Goal: Task Accomplishment & Management: Complete application form

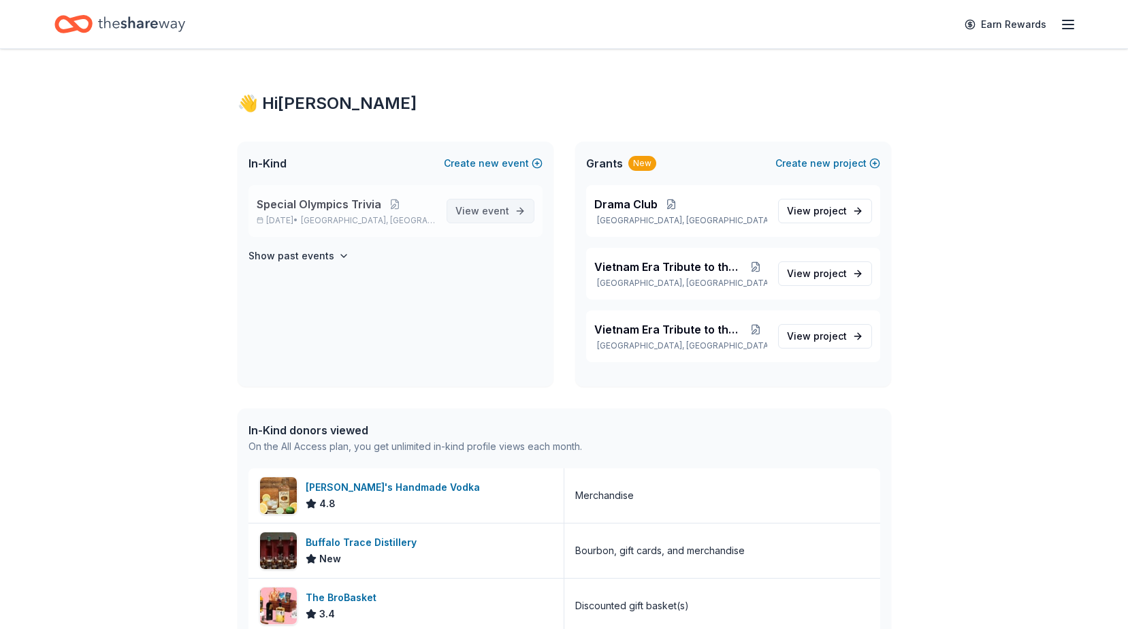
click at [489, 199] on link "View event" at bounding box center [491, 211] width 88 height 25
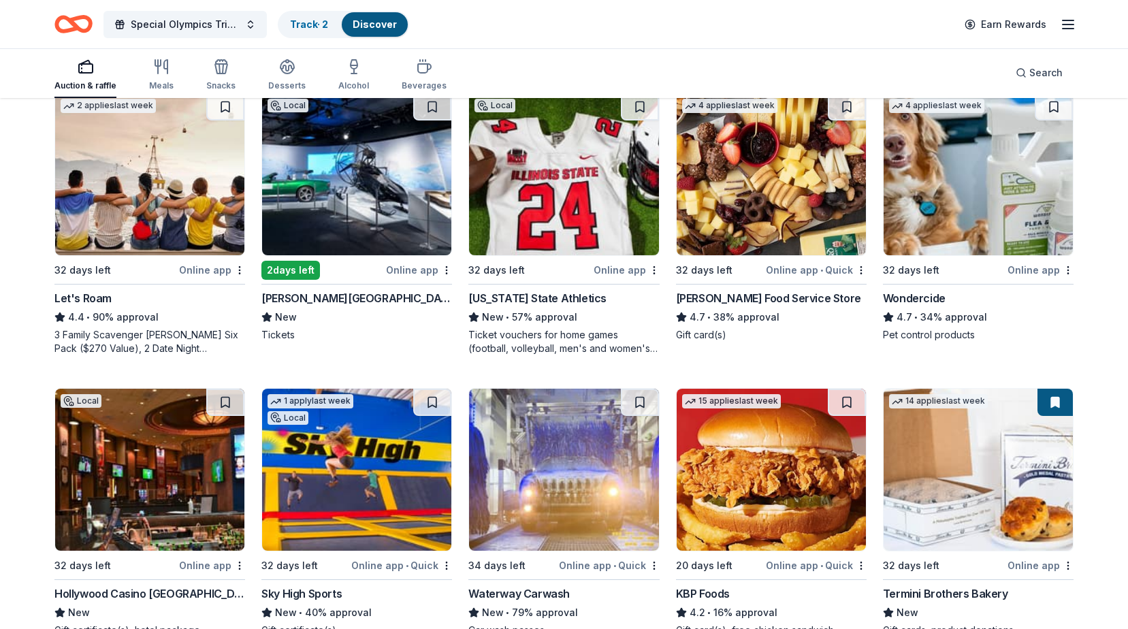
scroll to position [756, 0]
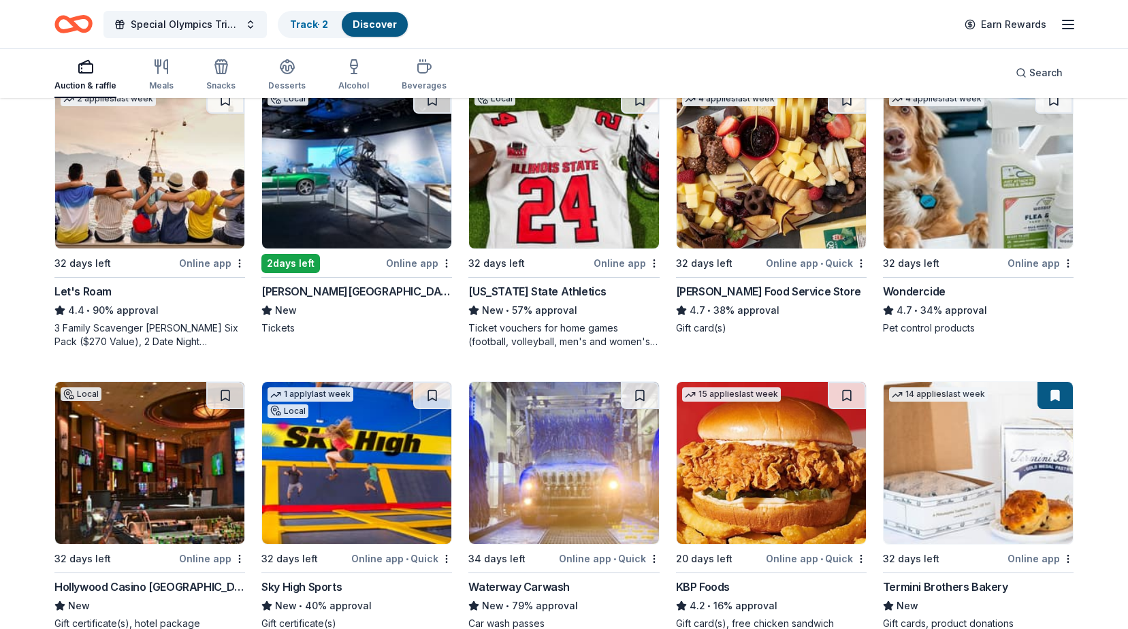
click at [542, 328] on div "Ticket vouchers for home games (football, volleyball, men's and women's basketb…" at bounding box center [563, 334] width 191 height 27
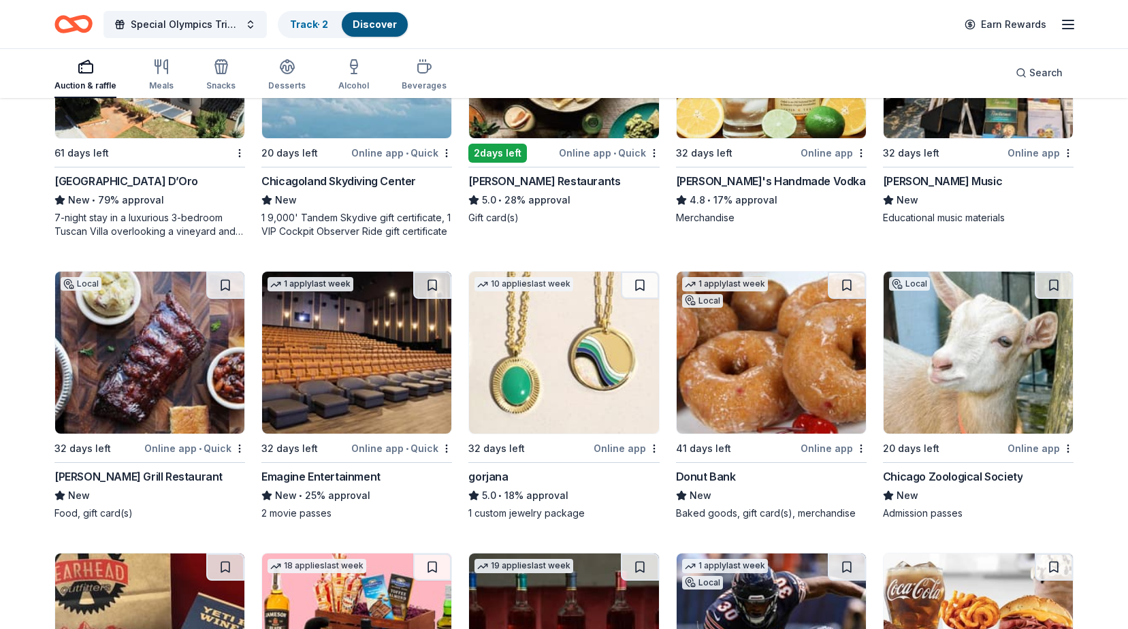
scroll to position [2373, 0]
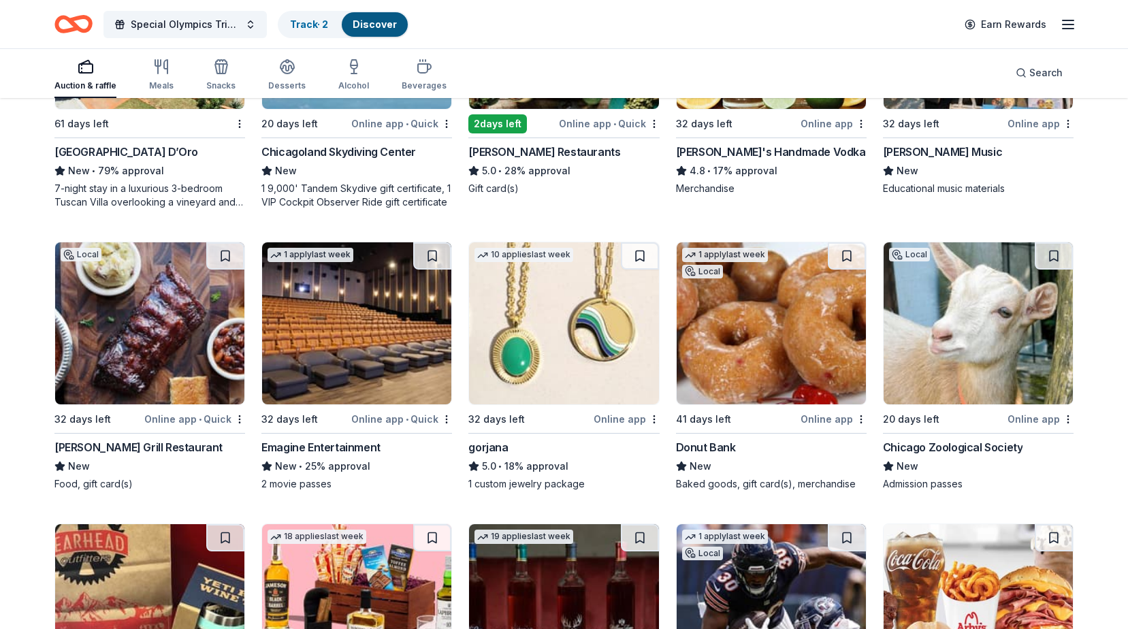
click at [750, 344] on img at bounding box center [771, 323] width 189 height 162
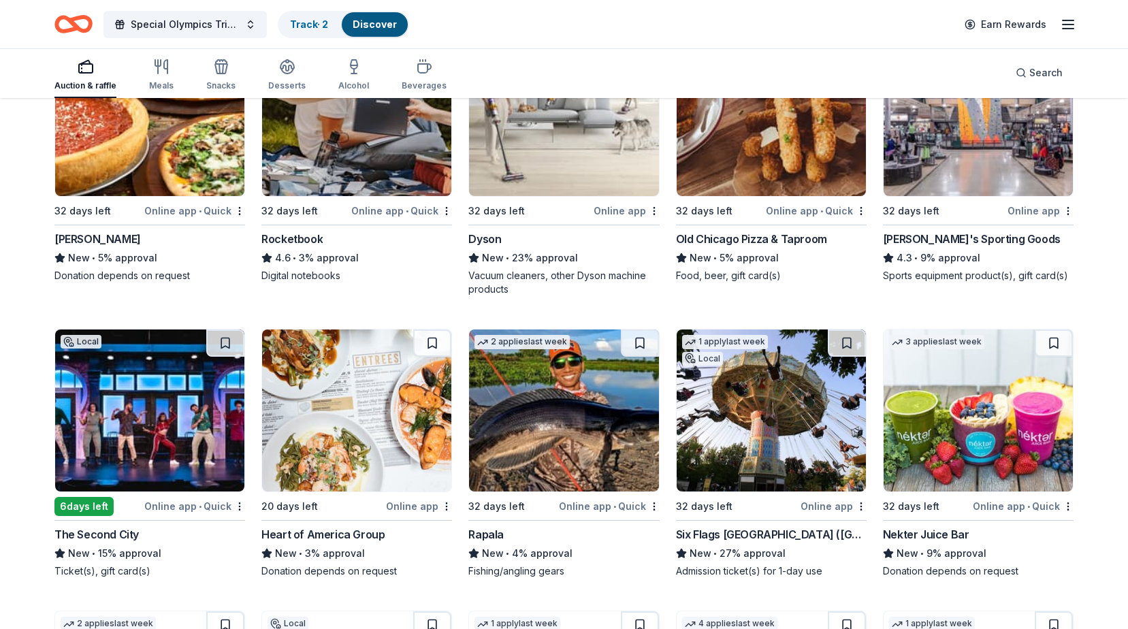
scroll to position [5848, 0]
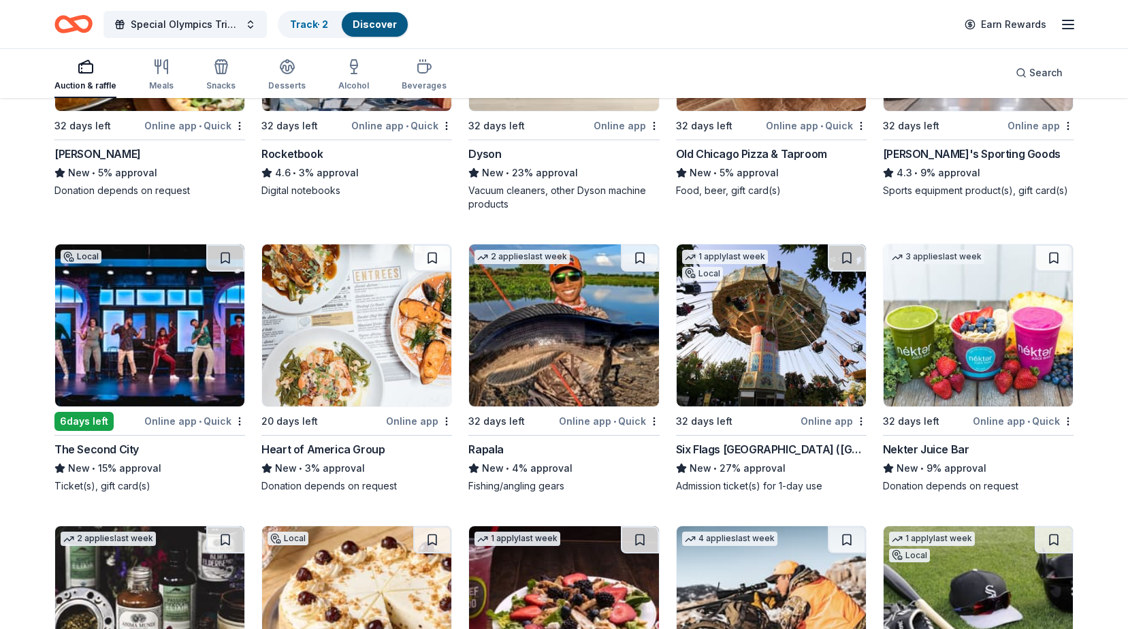
click at [741, 436] on div "1 apply last week Local 32 days left Online app Six Flags Great America (Gurnee…" at bounding box center [771, 368] width 191 height 249
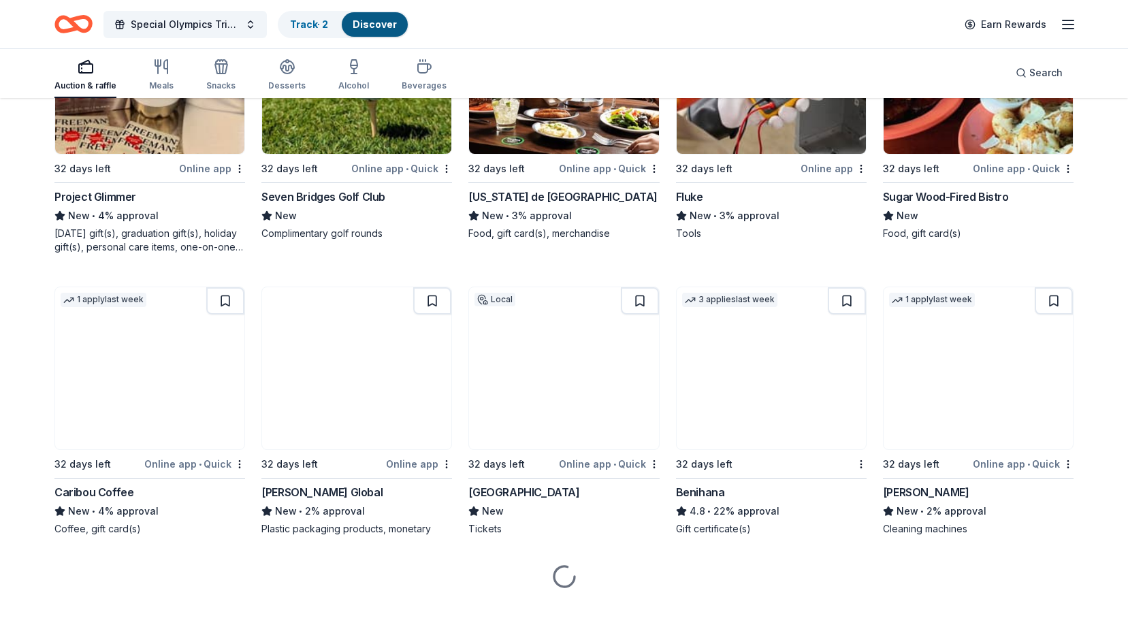
scroll to position [7271, 0]
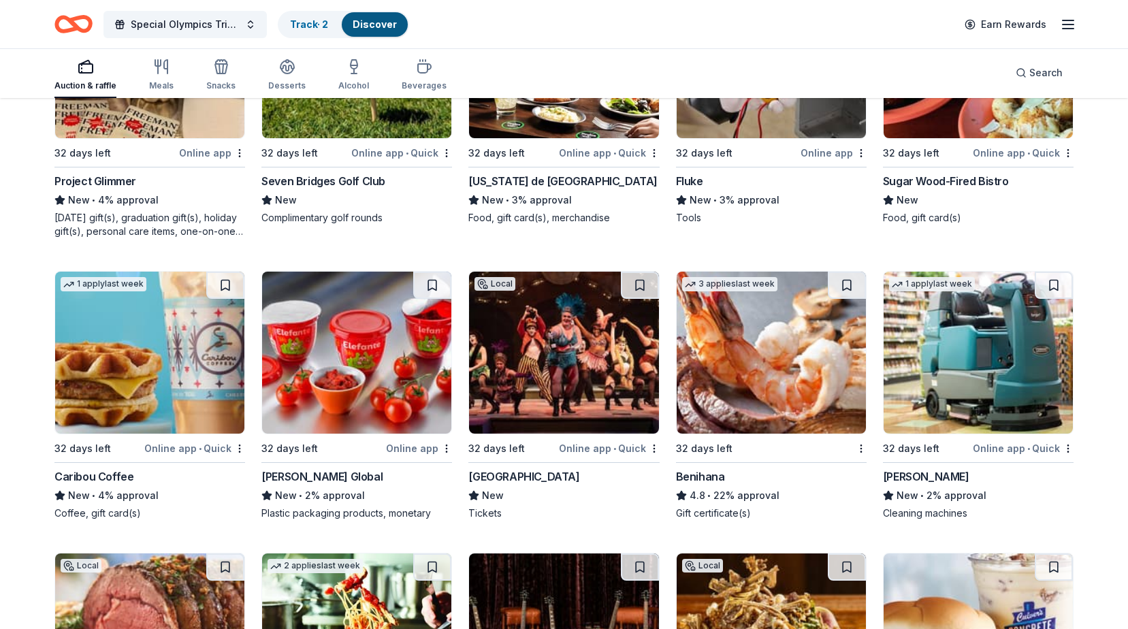
click at [174, 388] on img at bounding box center [149, 353] width 189 height 162
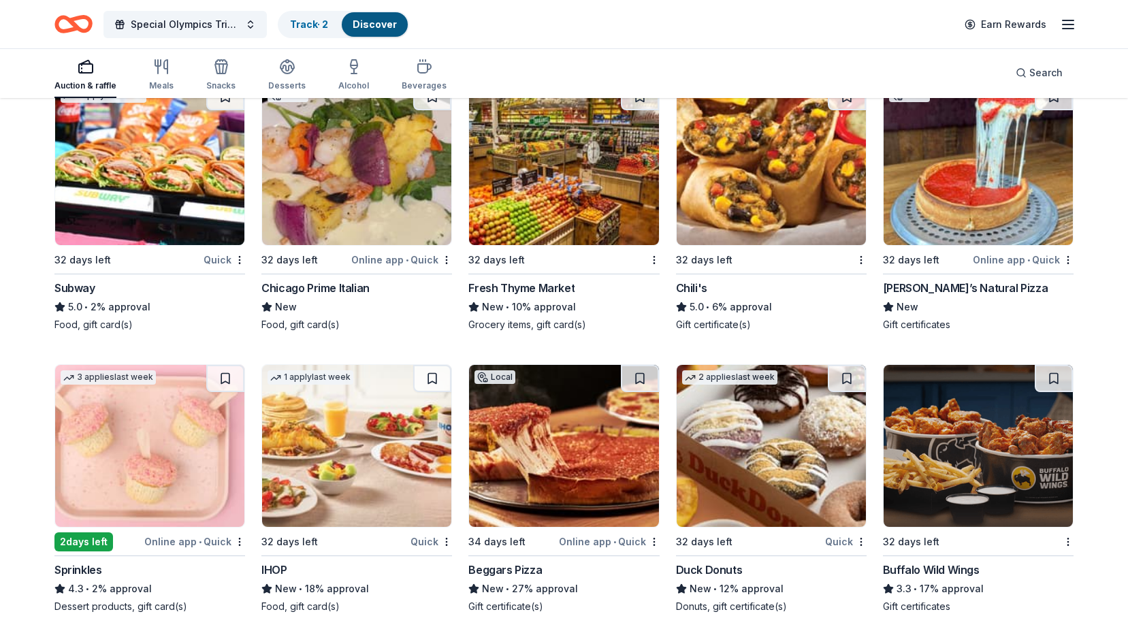
scroll to position [8836, 0]
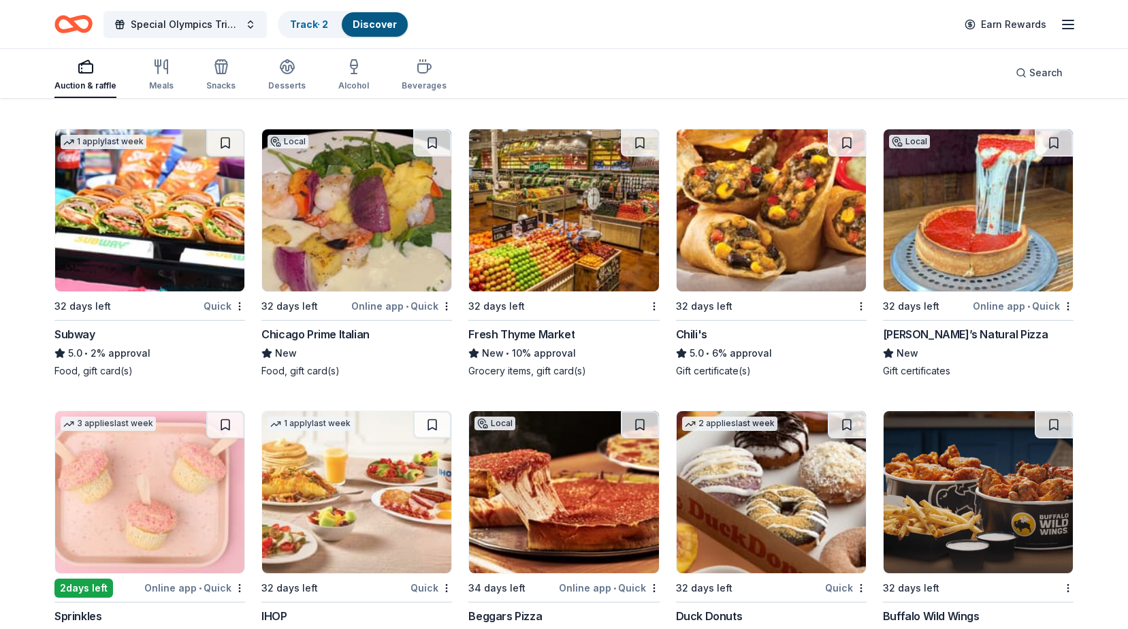
click at [112, 255] on img at bounding box center [149, 210] width 189 height 162
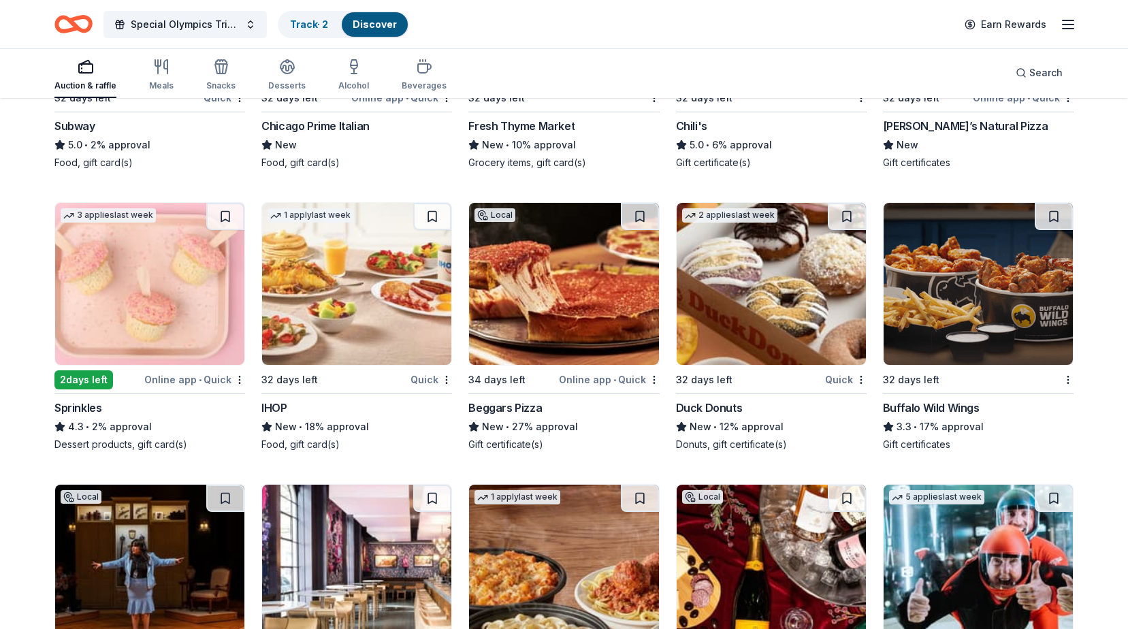
scroll to position [9148, 0]
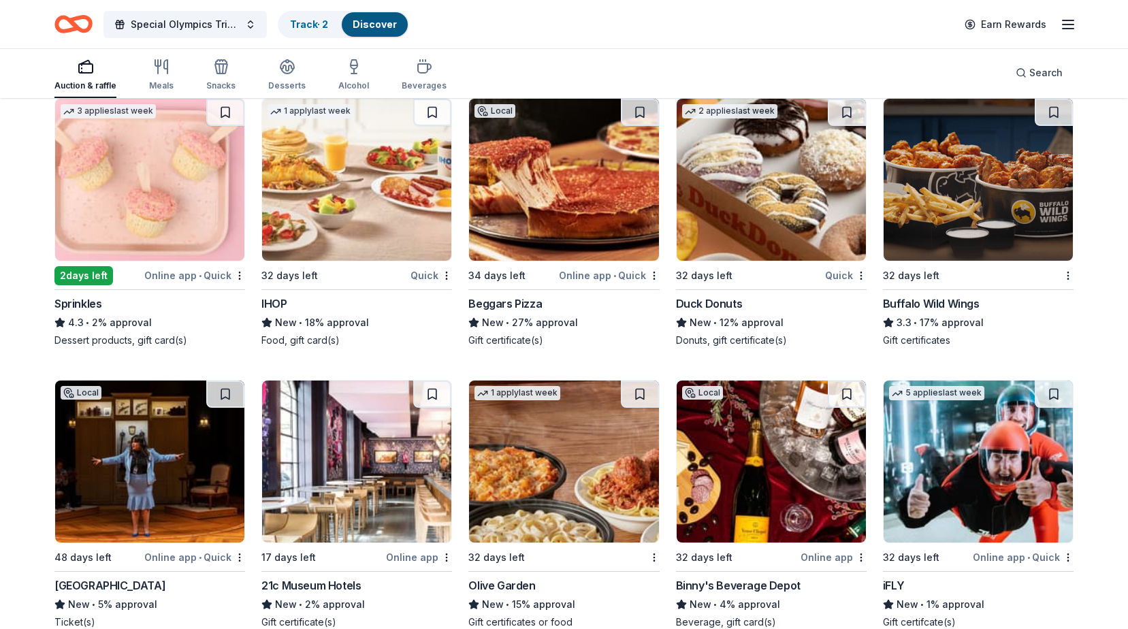
click at [939, 205] on img at bounding box center [978, 180] width 189 height 162
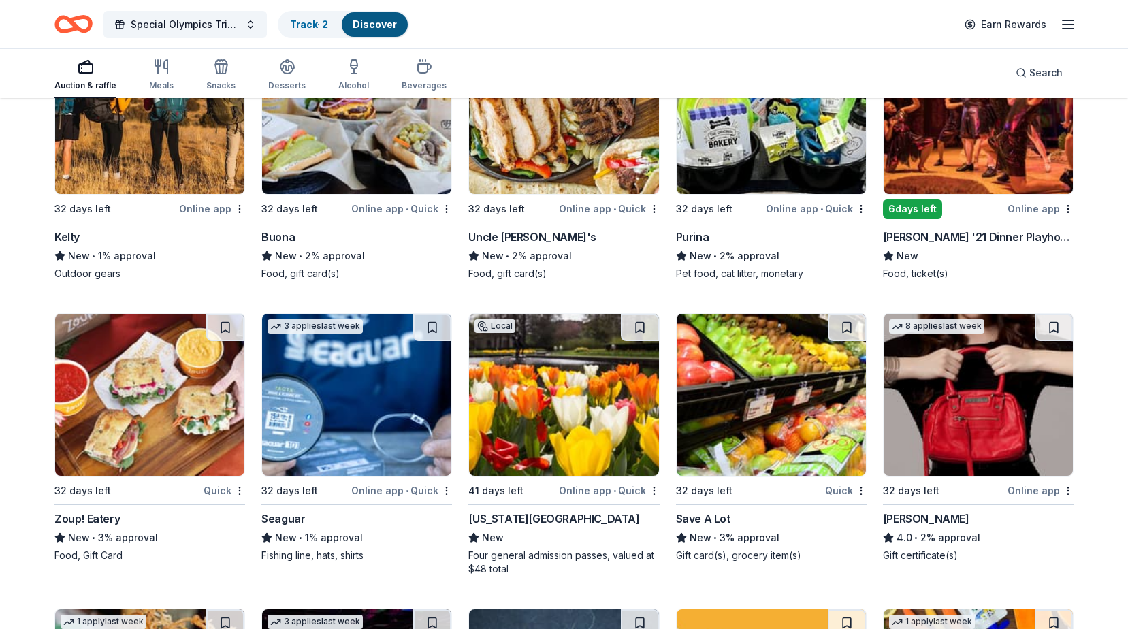
scroll to position [9828, 0]
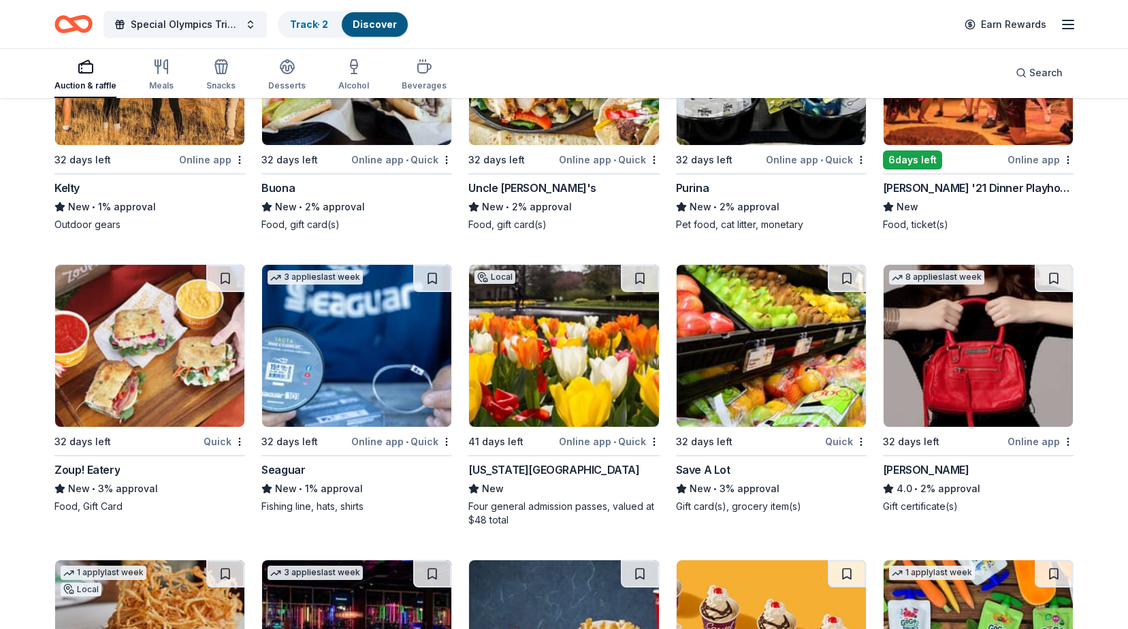
click at [555, 402] on img at bounding box center [563, 346] width 189 height 162
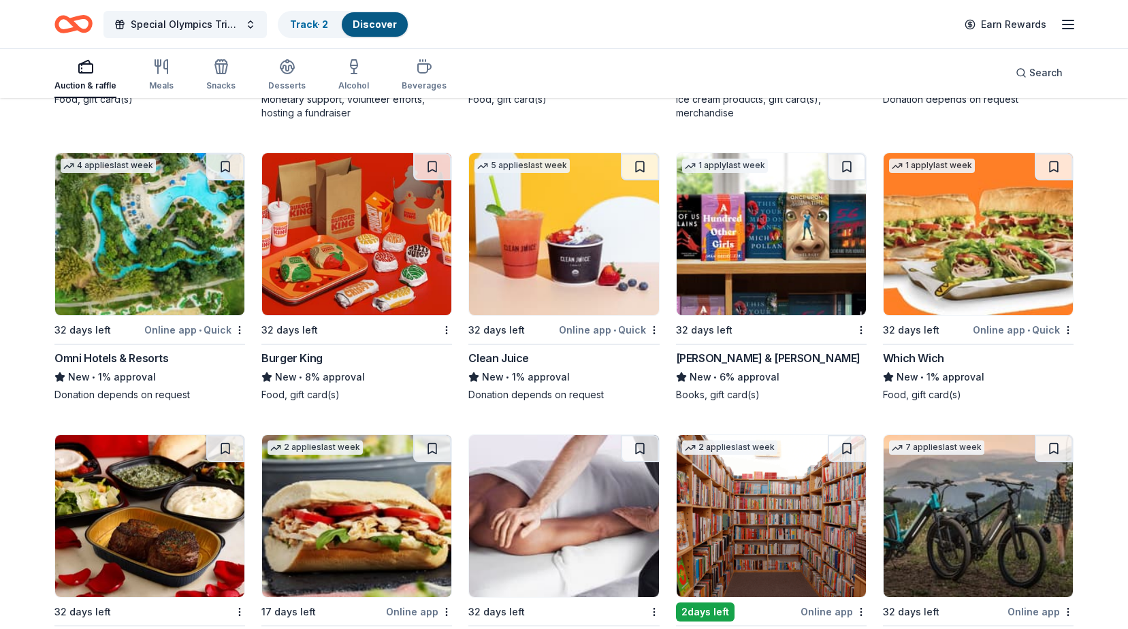
scroll to position [10556, 0]
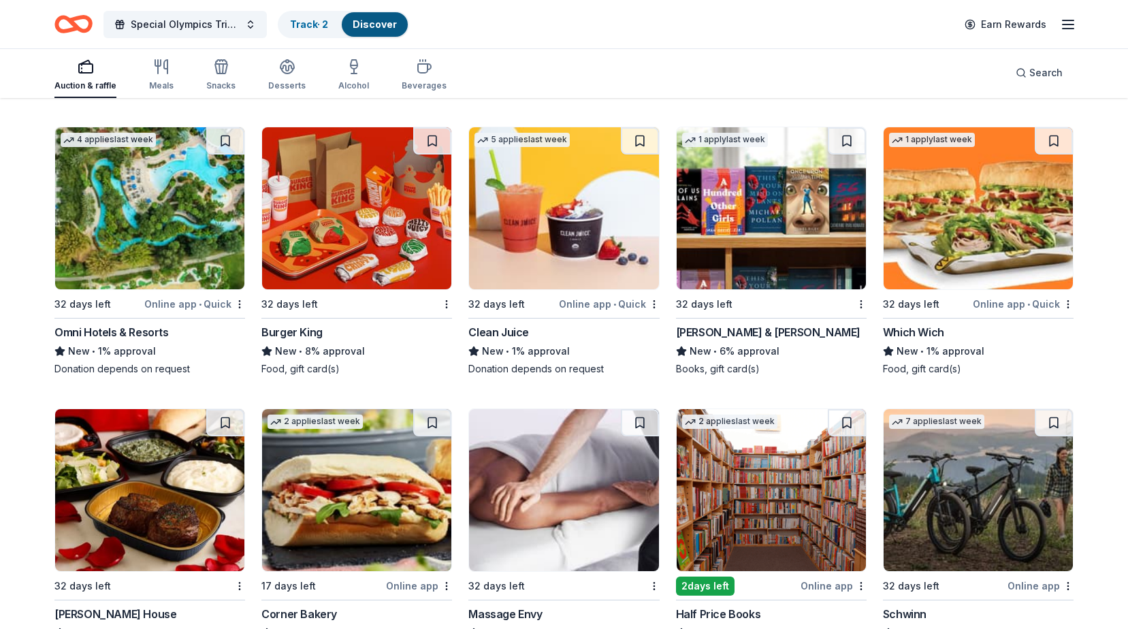
click at [741, 287] on img at bounding box center [771, 208] width 189 height 162
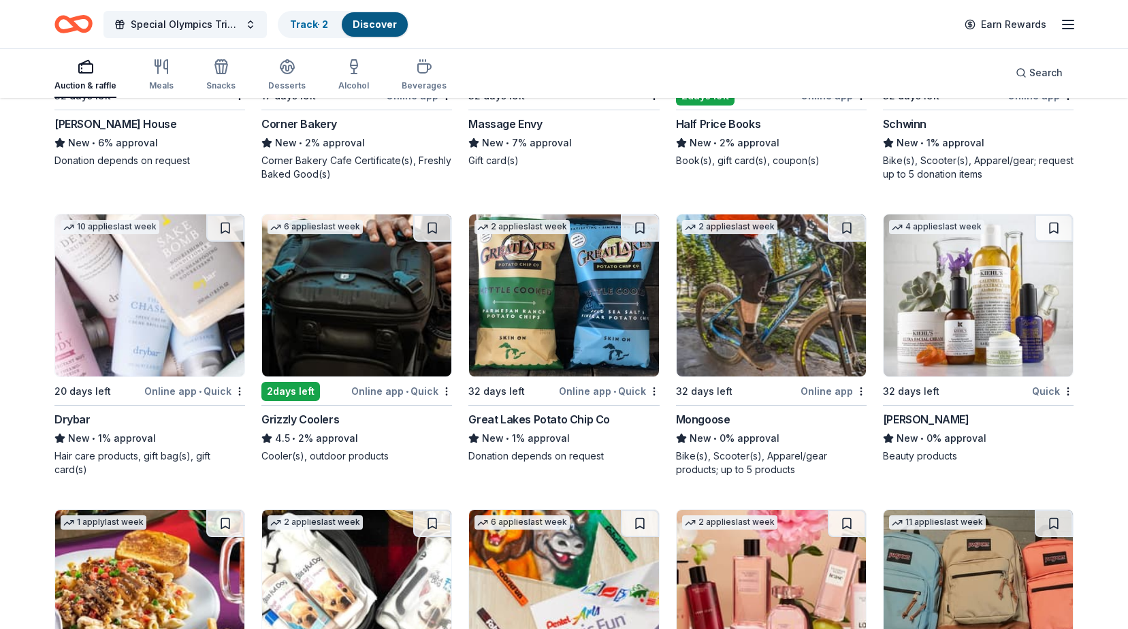
scroll to position [11101, 0]
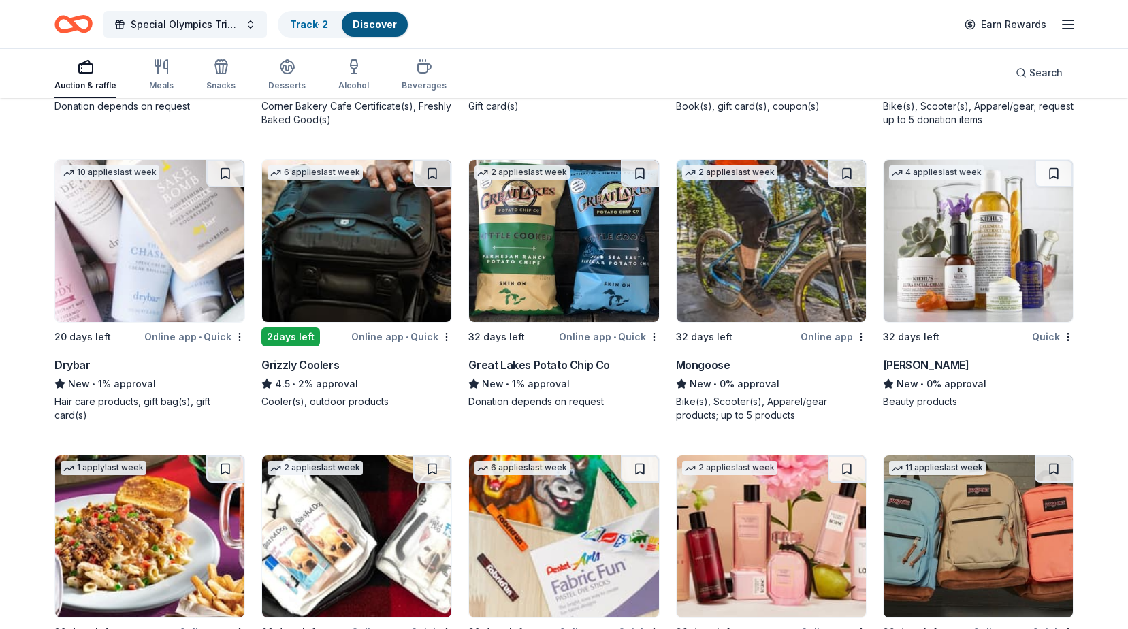
click at [342, 256] on img at bounding box center [356, 241] width 189 height 162
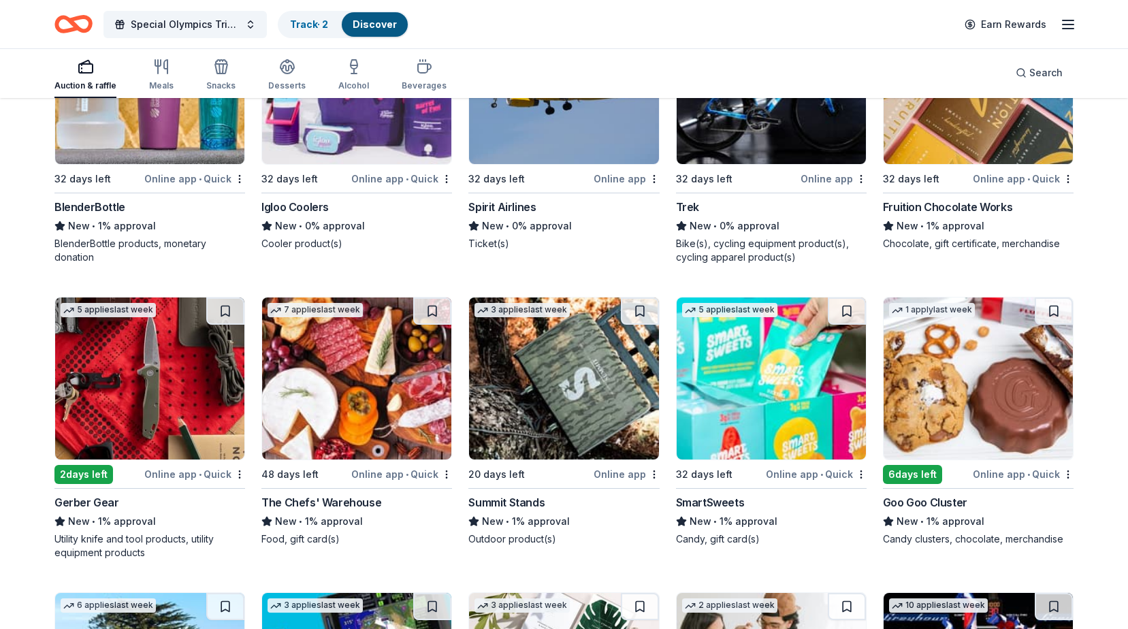
scroll to position [12443, 0]
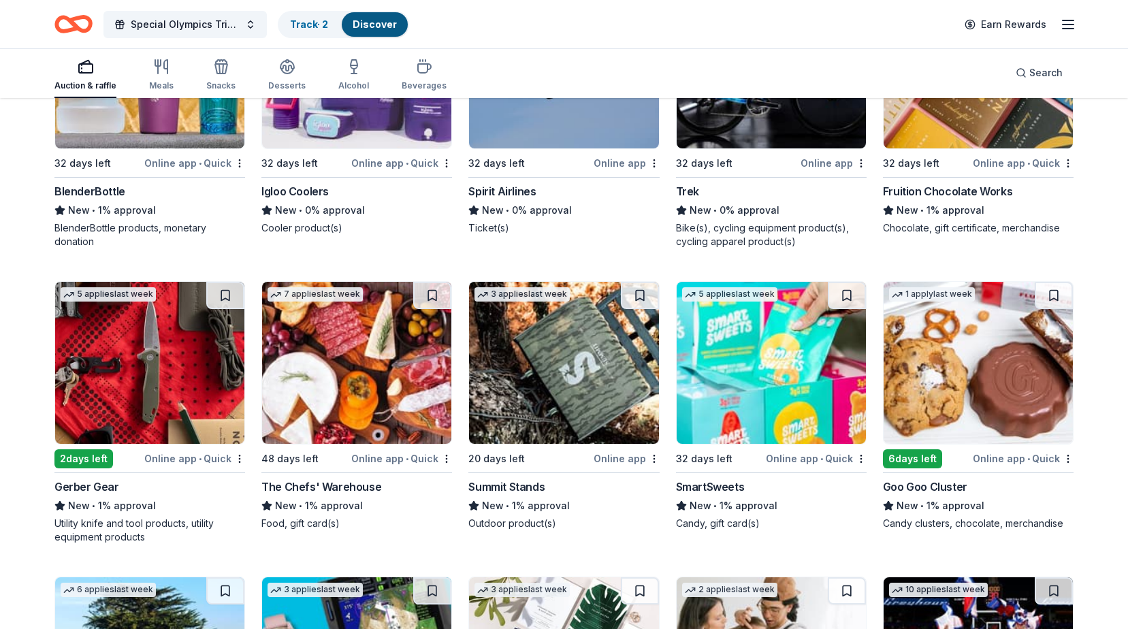
click at [370, 391] on img at bounding box center [356, 363] width 189 height 162
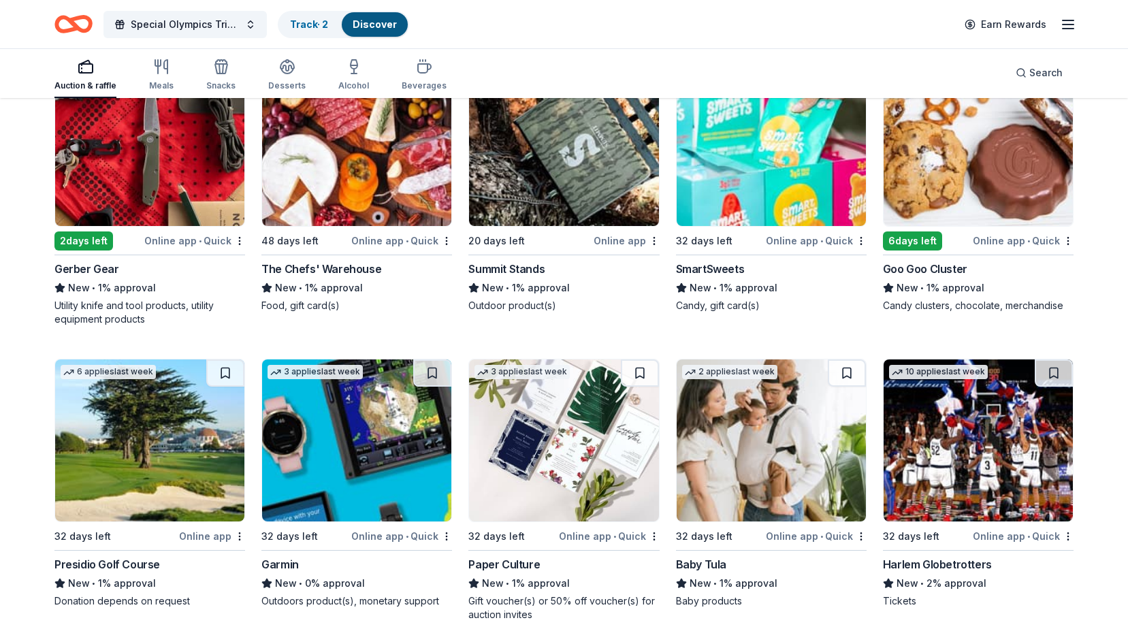
scroll to position [12723, 0]
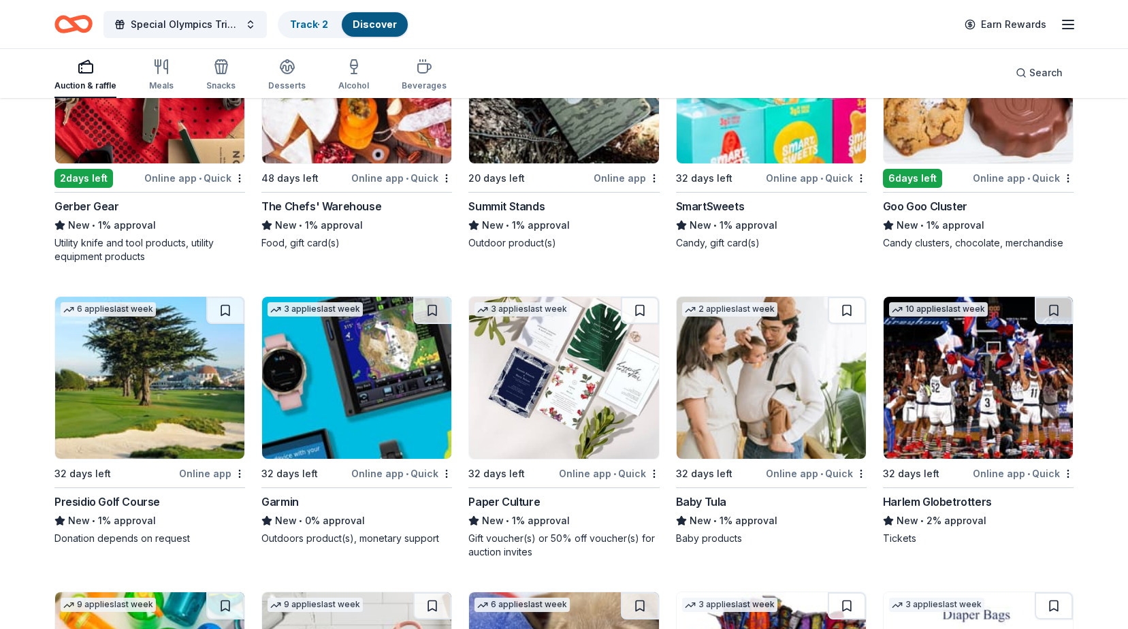
click at [925, 413] on img at bounding box center [978, 378] width 189 height 162
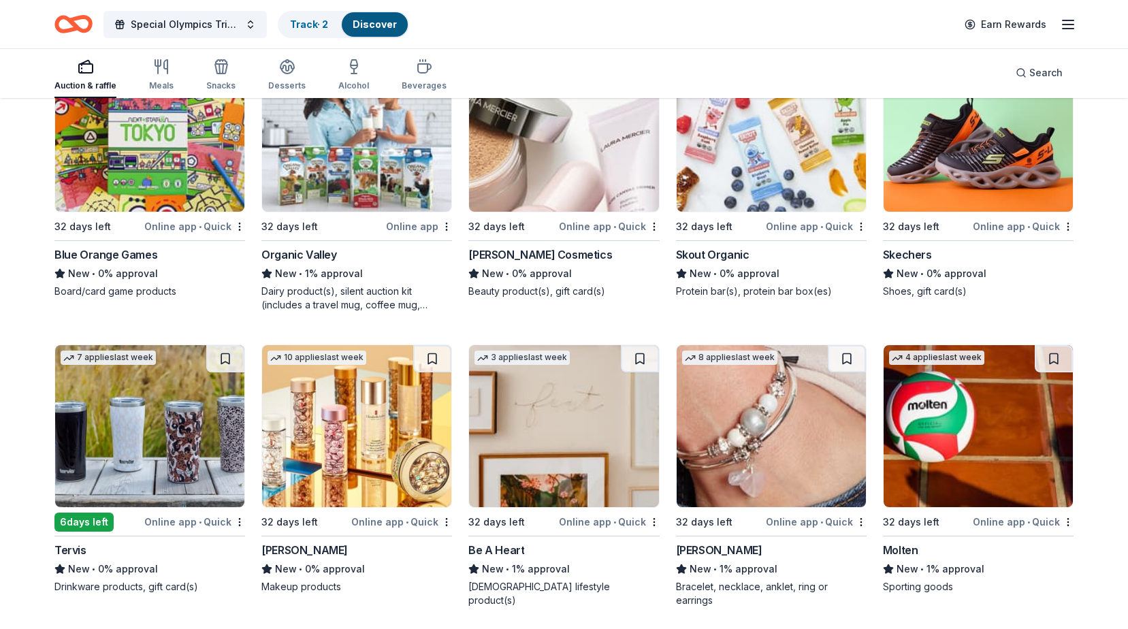
scroll to position [14399, 0]
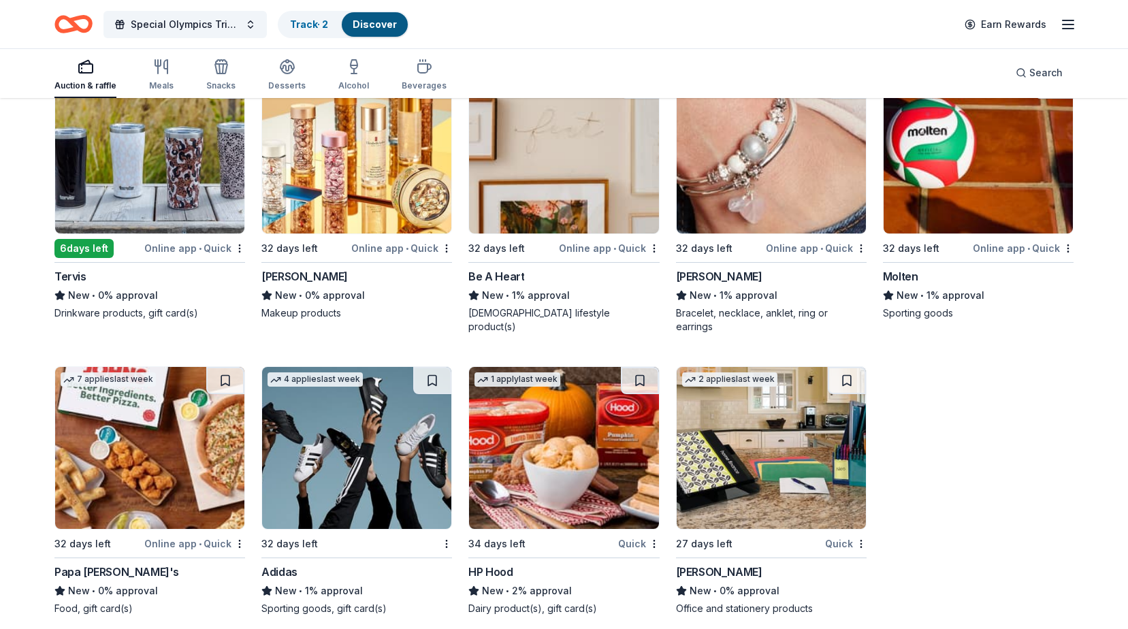
click at [112, 450] on img at bounding box center [149, 448] width 189 height 162
click at [351, 178] on img at bounding box center [356, 152] width 189 height 162
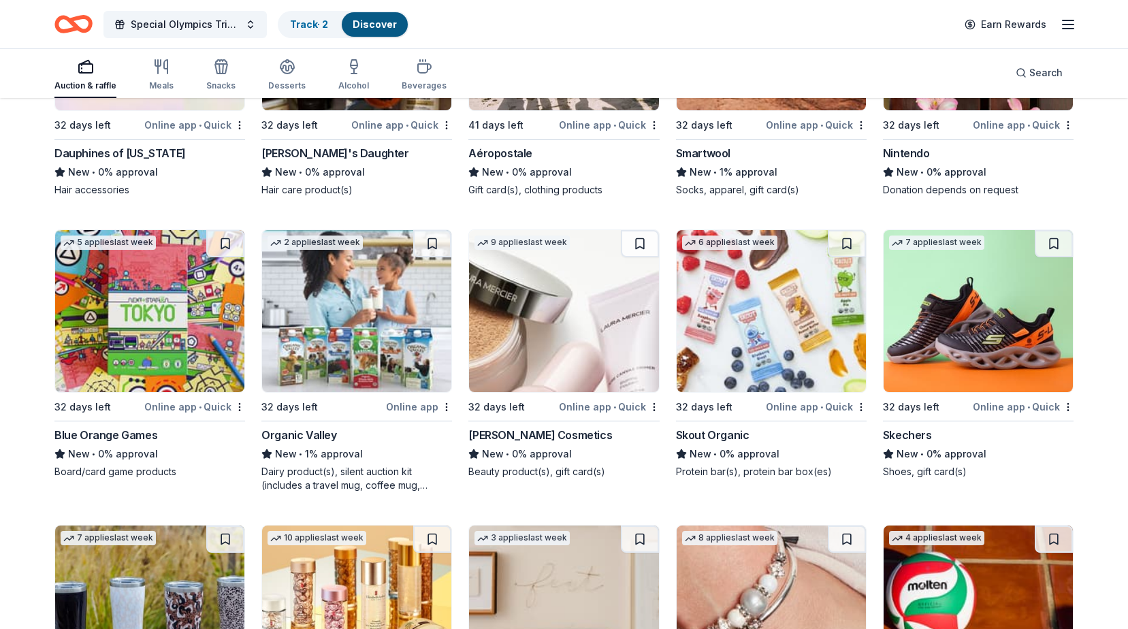
scroll to position [13936, 0]
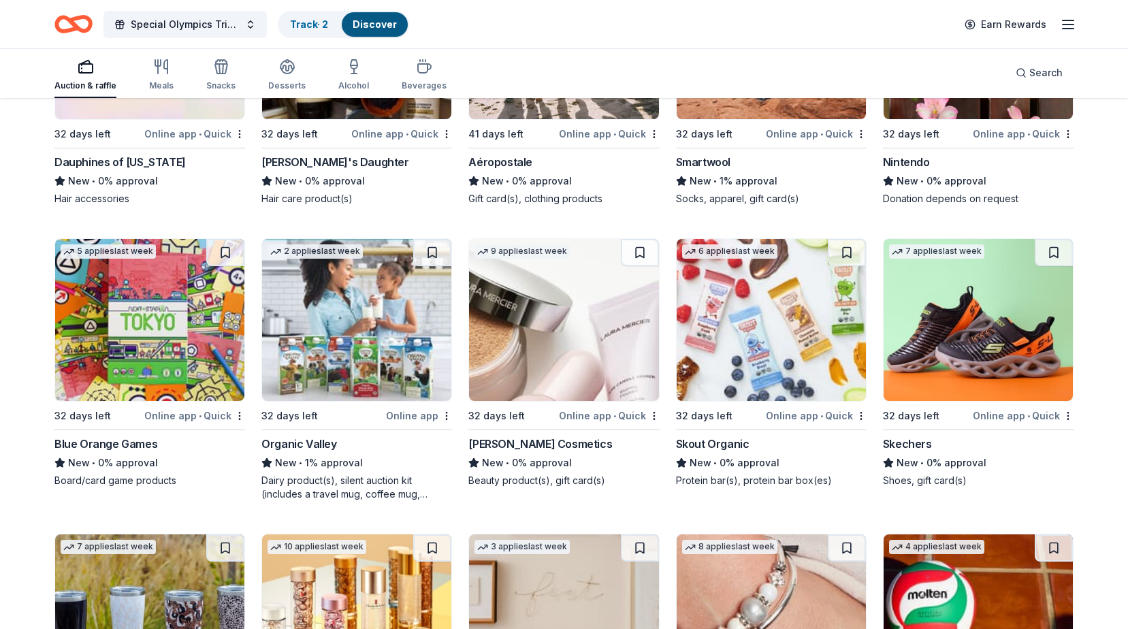
click at [1000, 275] on img at bounding box center [978, 320] width 189 height 162
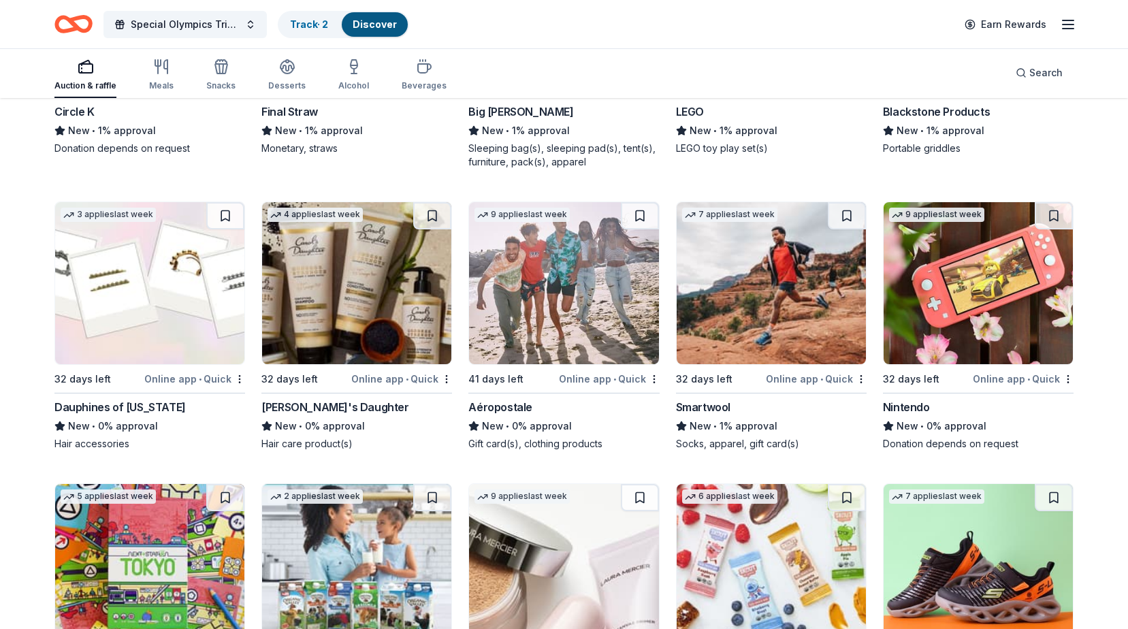
scroll to position [13627, 0]
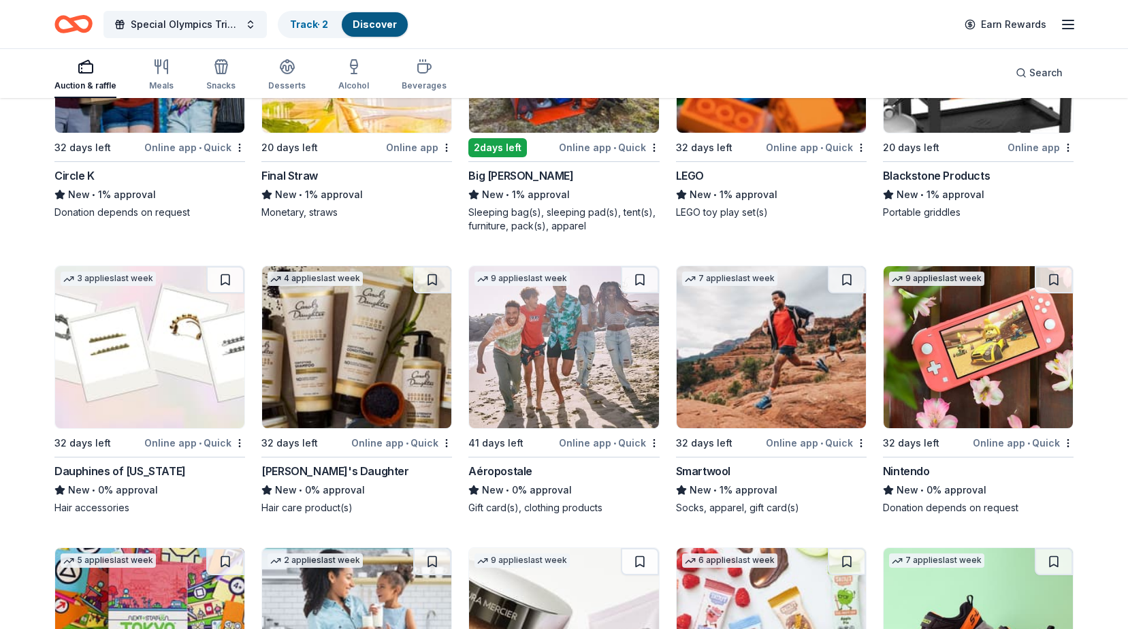
click at [965, 362] on img at bounding box center [978, 347] width 189 height 162
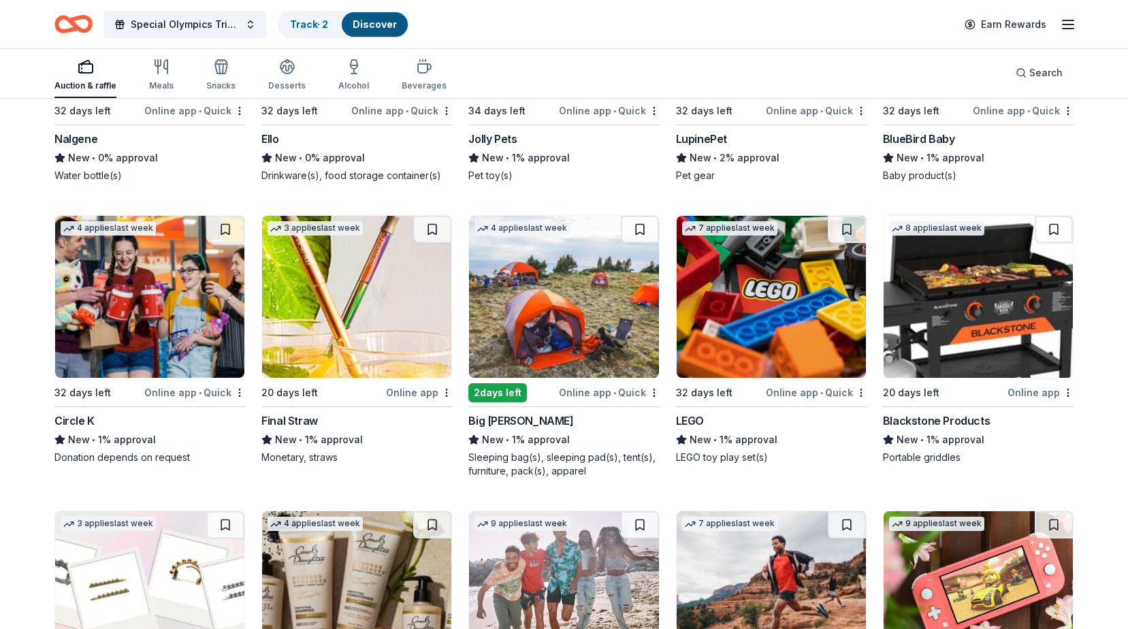
scroll to position [13354, 0]
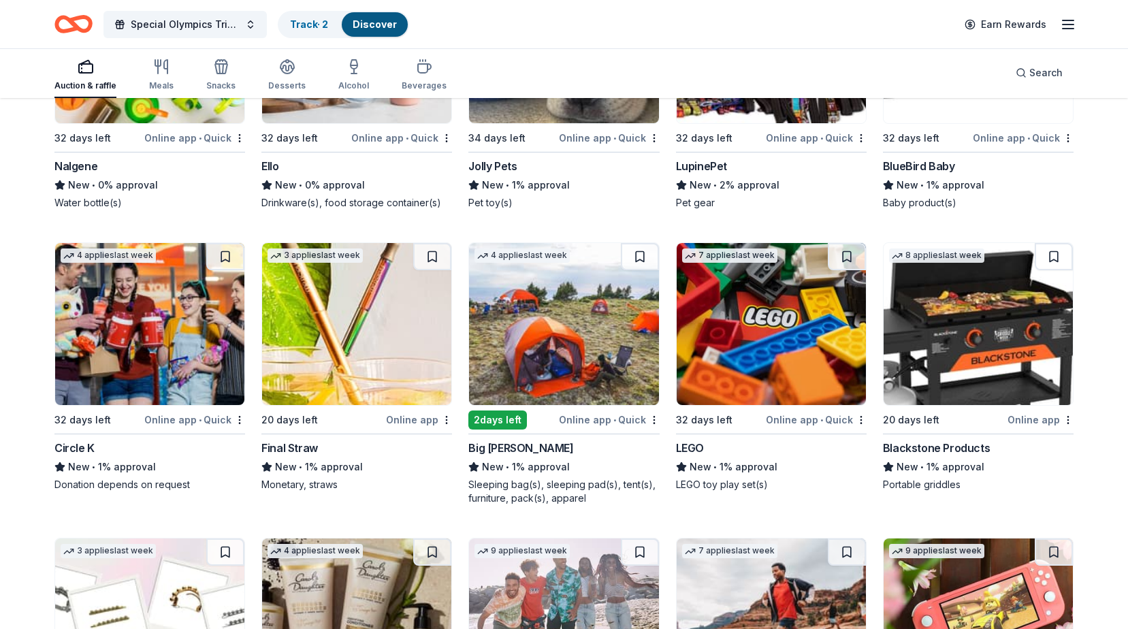
click at [755, 332] on img at bounding box center [771, 324] width 189 height 162
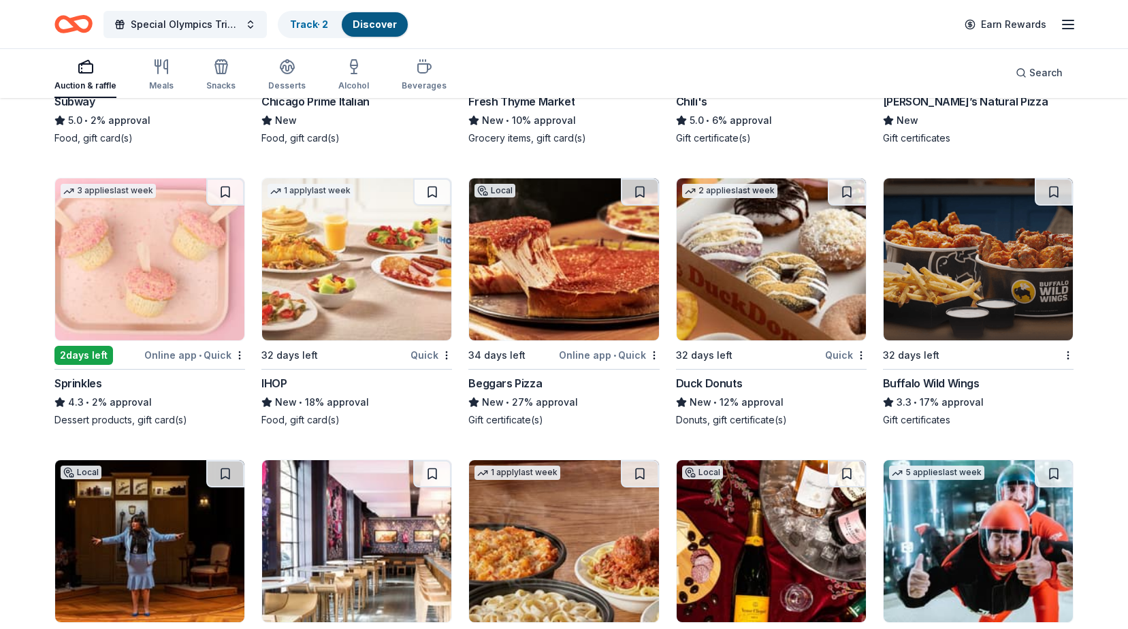
scroll to position [9014, 0]
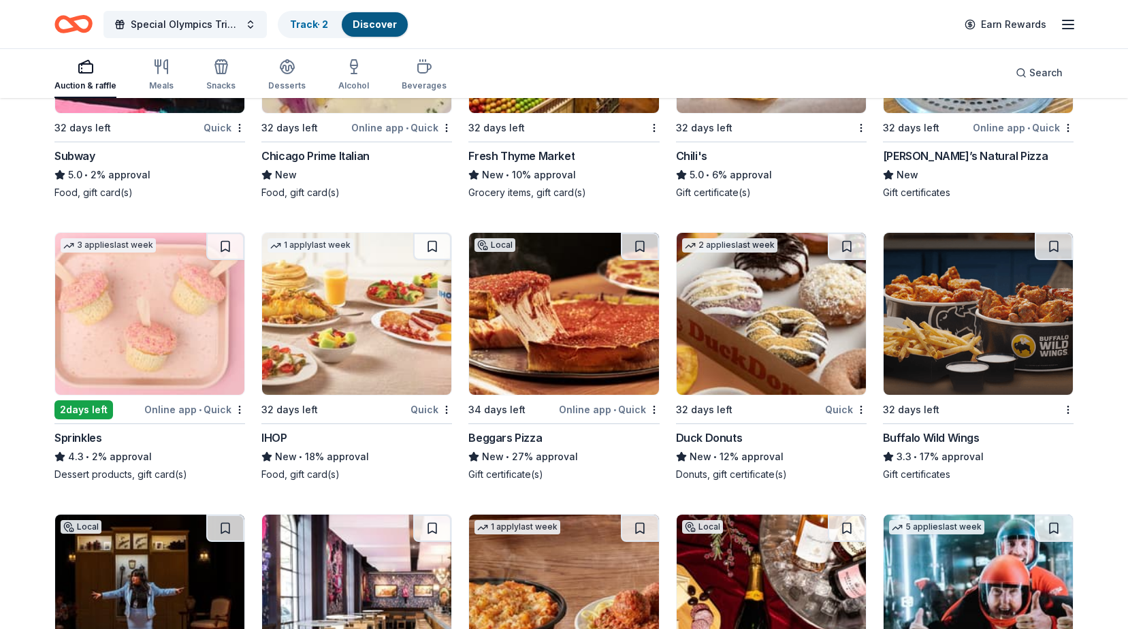
click at [960, 431] on div "Buffalo Wild Wings" at bounding box center [931, 438] width 97 height 16
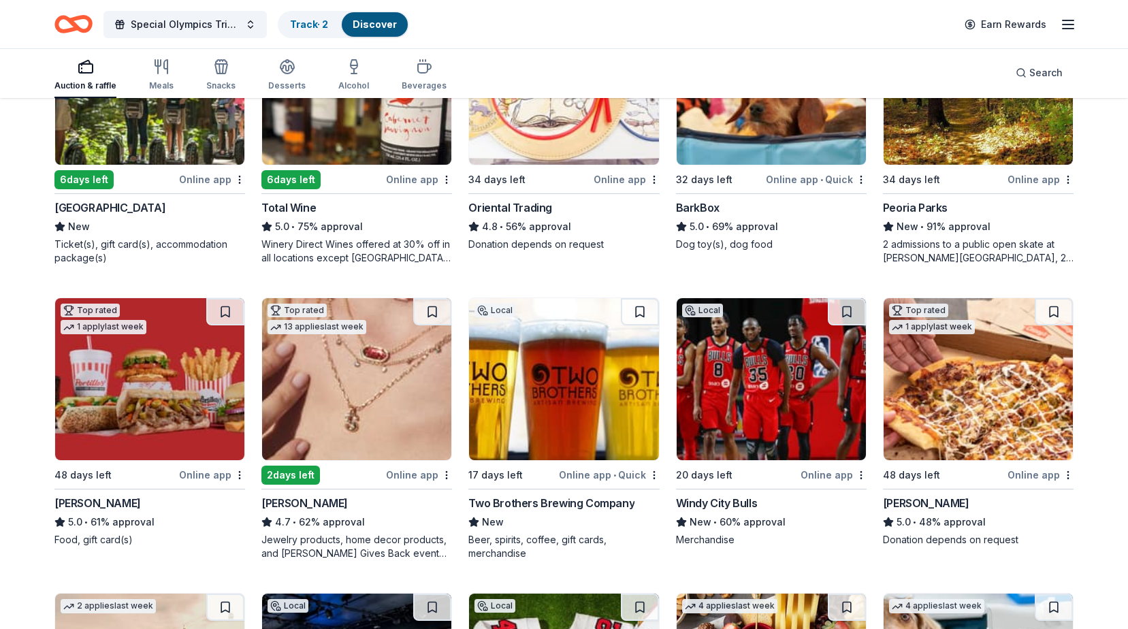
scroll to position [488, 0]
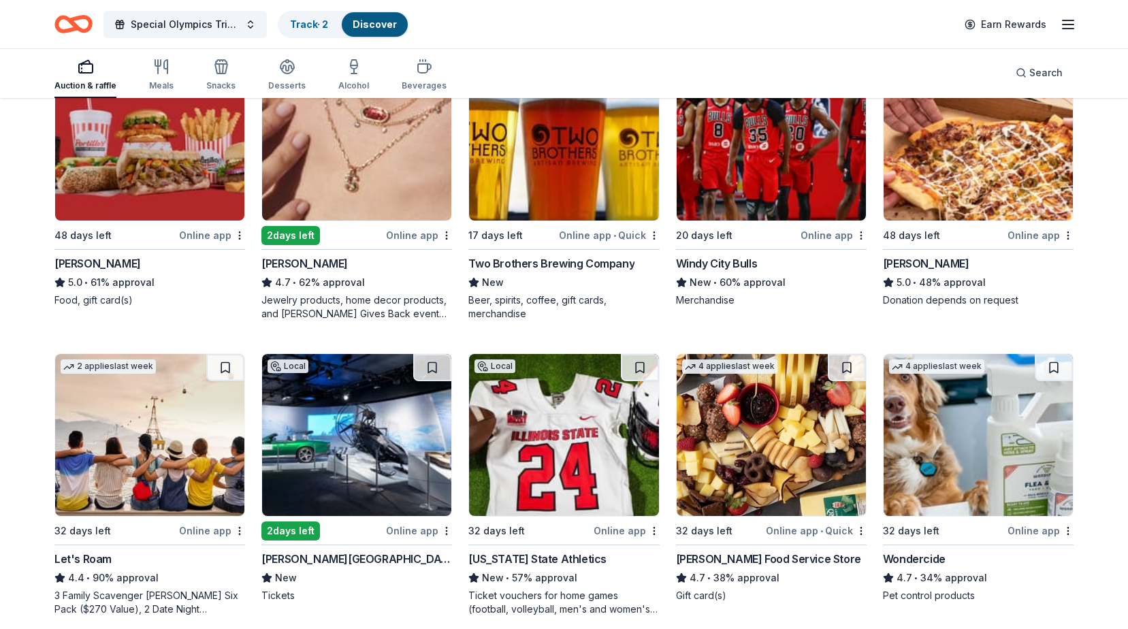
click at [940, 191] on img at bounding box center [978, 140] width 189 height 162
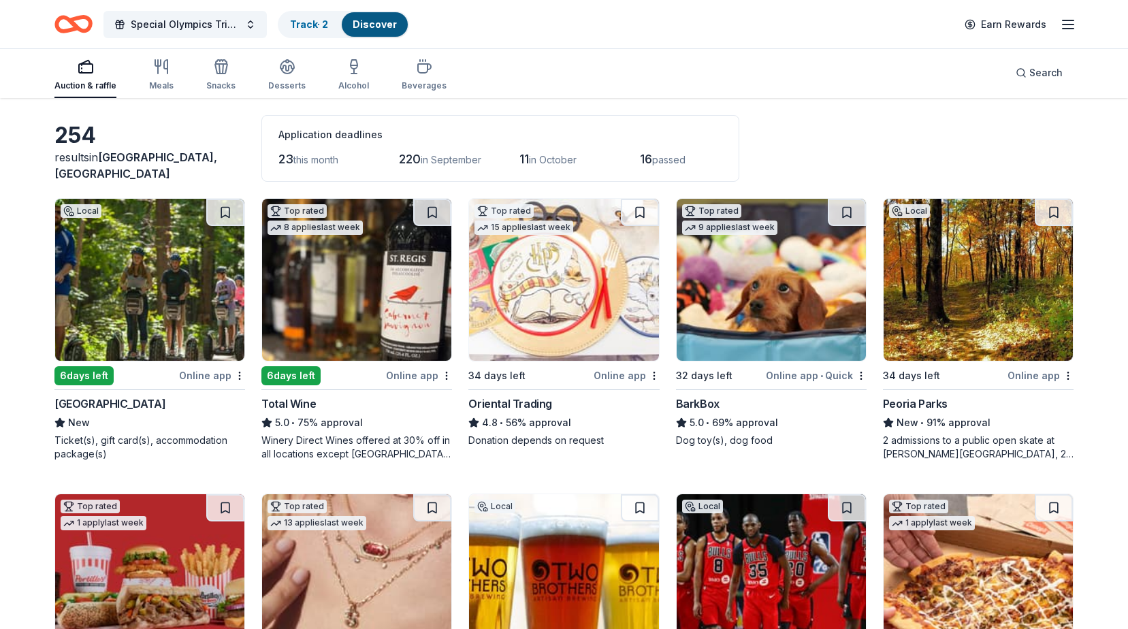
scroll to position [16, 0]
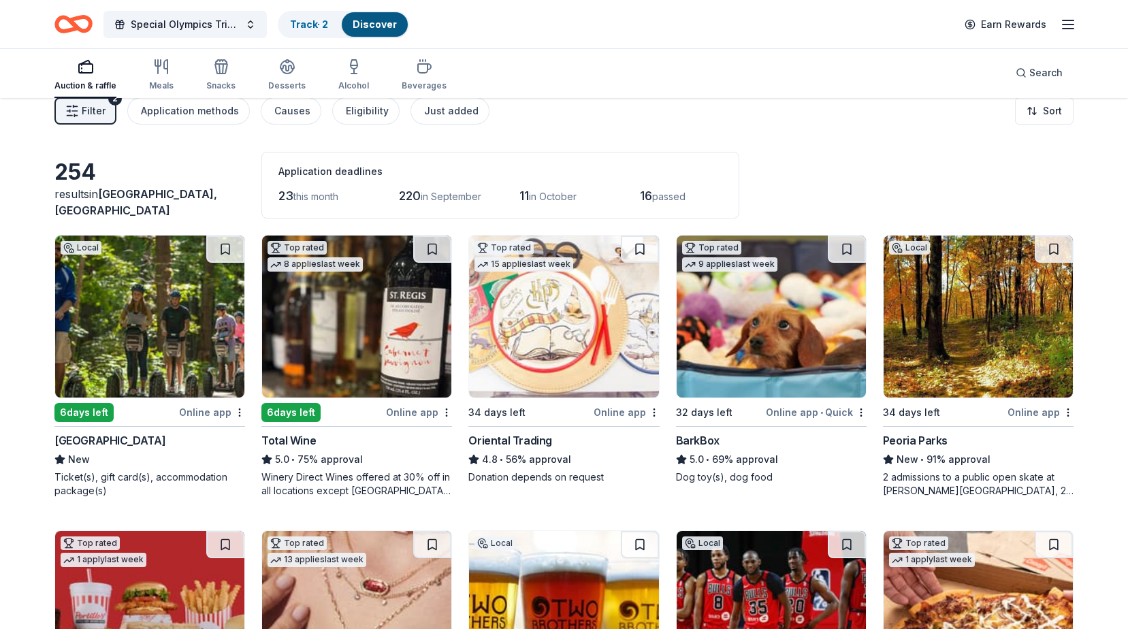
click at [1007, 342] on img at bounding box center [978, 317] width 189 height 162
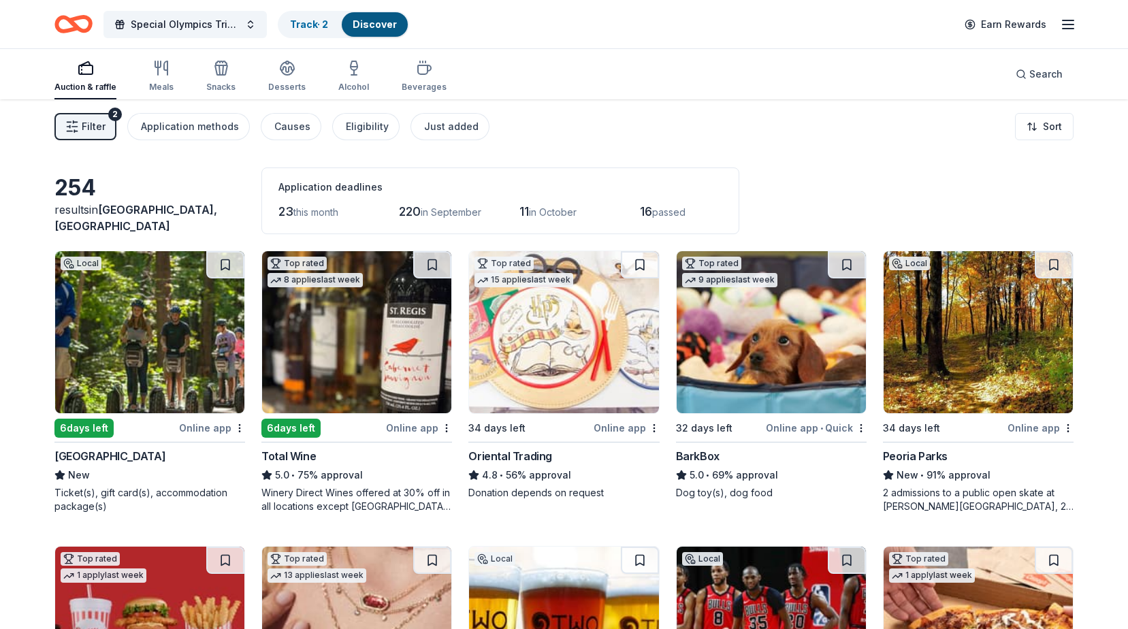
click at [948, 367] on img at bounding box center [978, 332] width 189 height 162
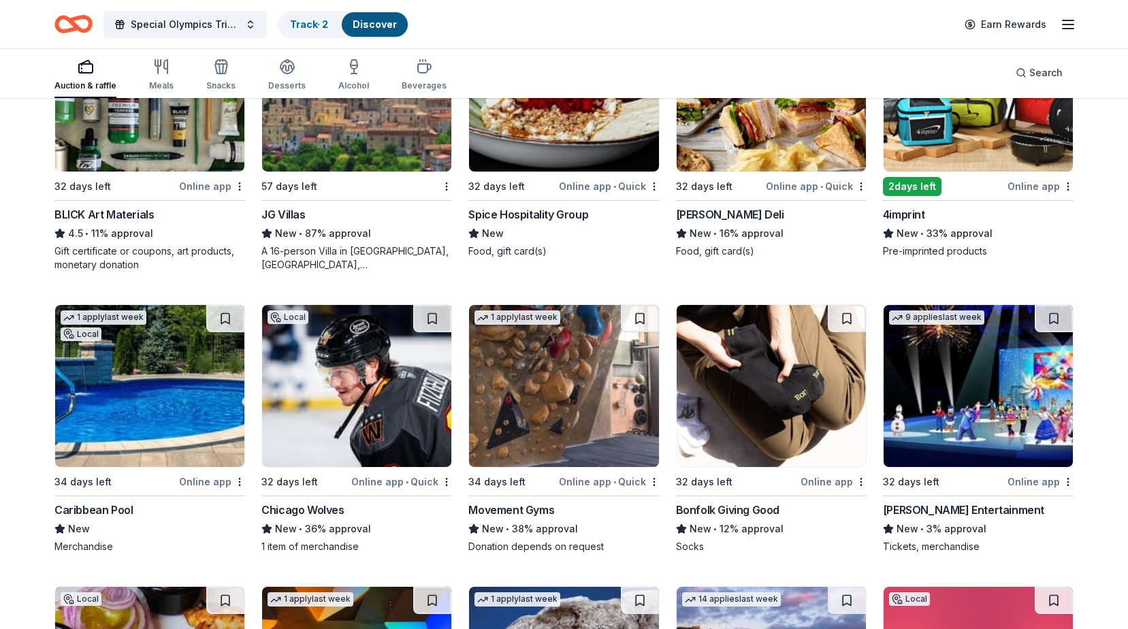
scroll to position [3196, 0]
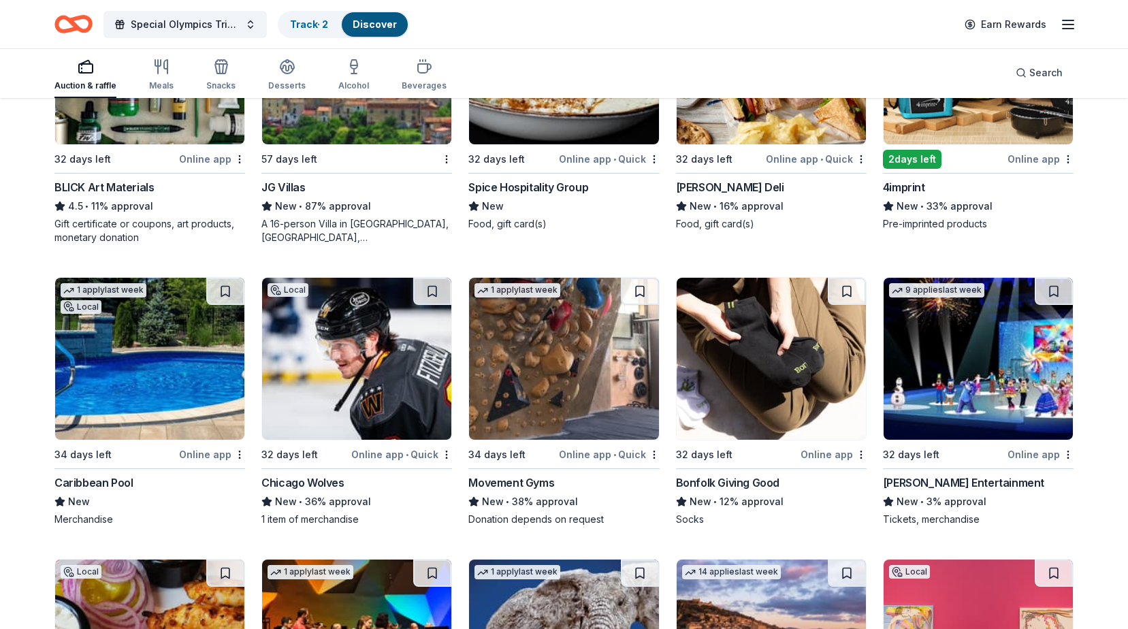
click at [527, 398] on img at bounding box center [563, 359] width 189 height 162
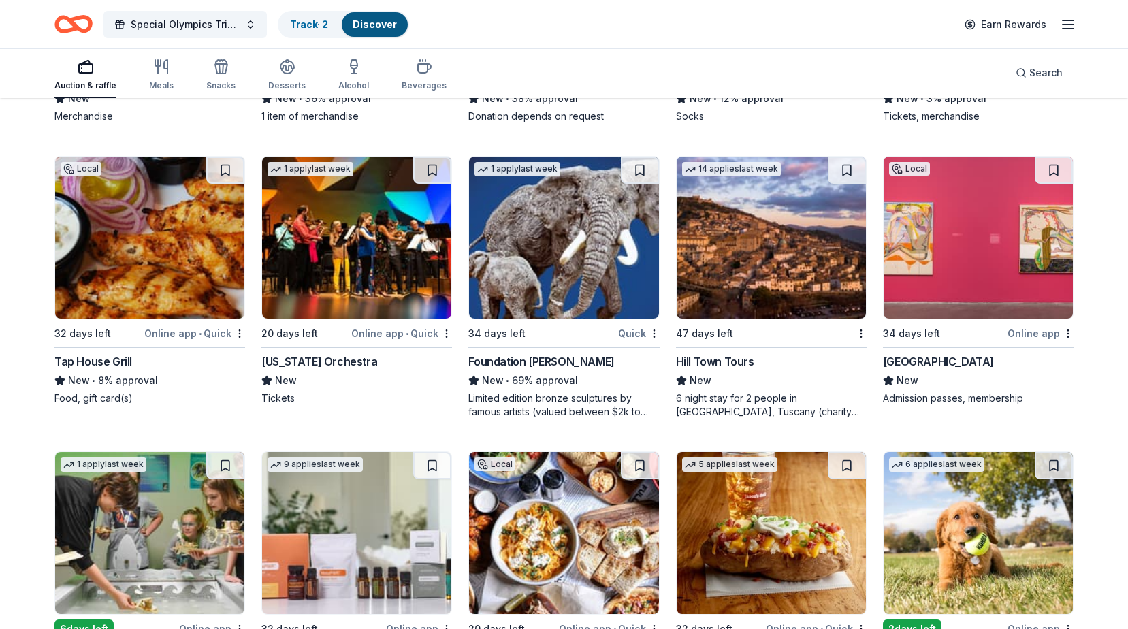
scroll to position [3605, 0]
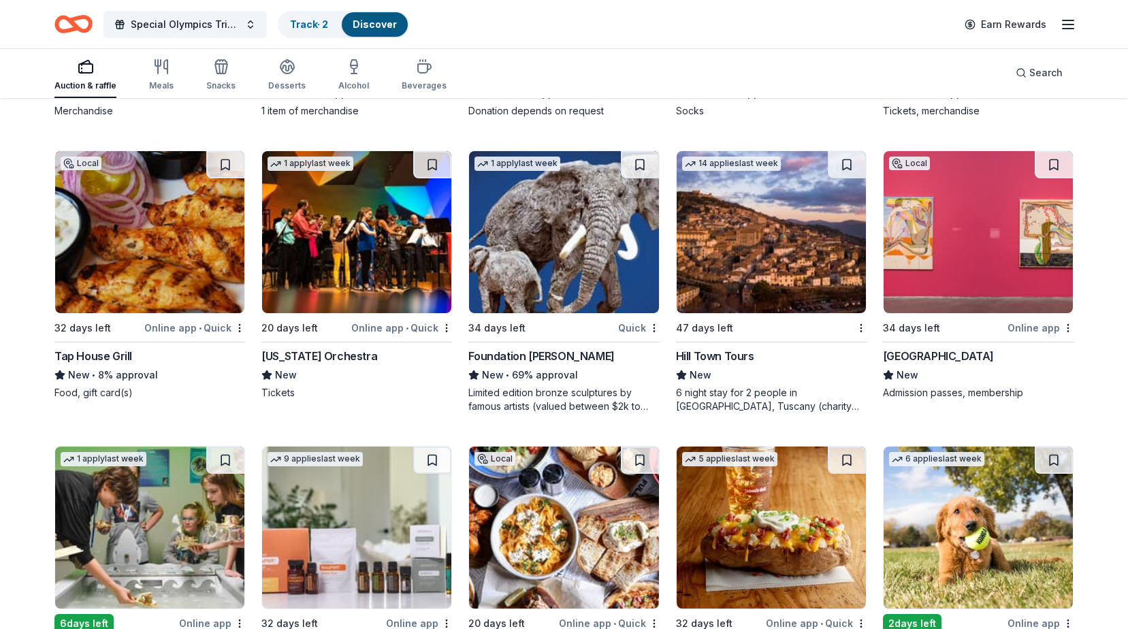
click at [741, 256] on img at bounding box center [771, 232] width 189 height 162
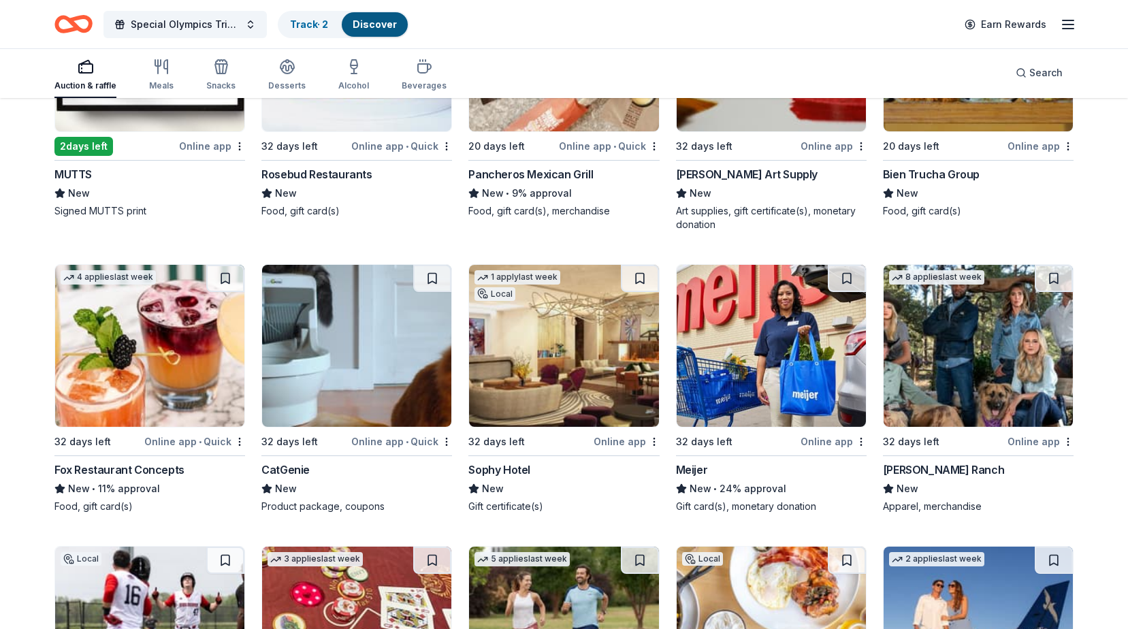
scroll to position [4667, 0]
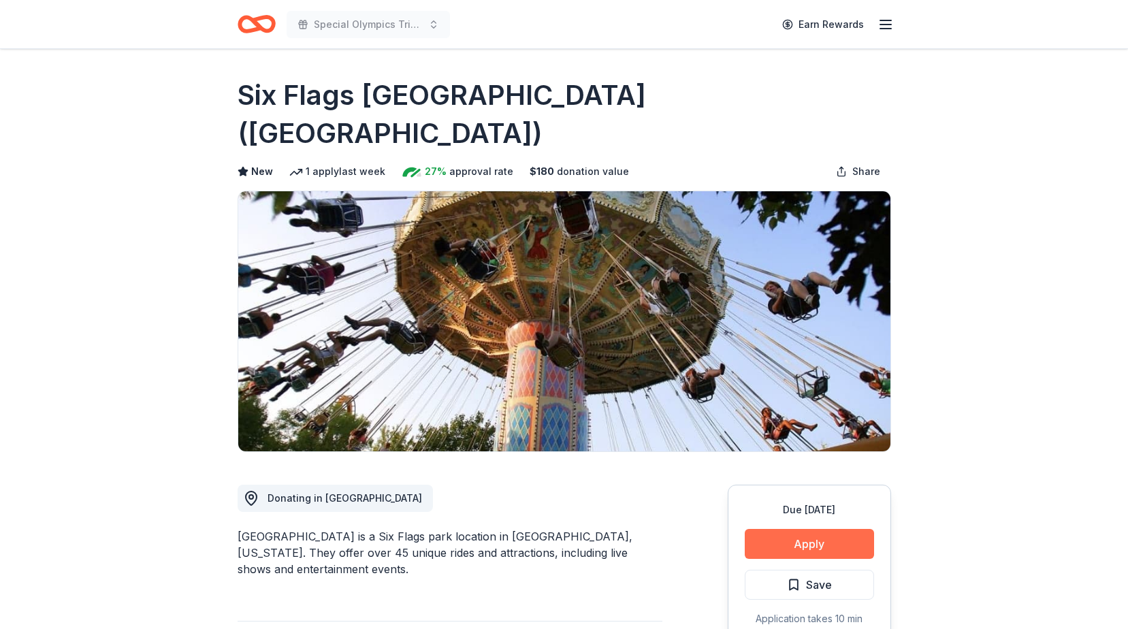
click at [761, 529] on button "Apply" at bounding box center [809, 544] width 129 height 30
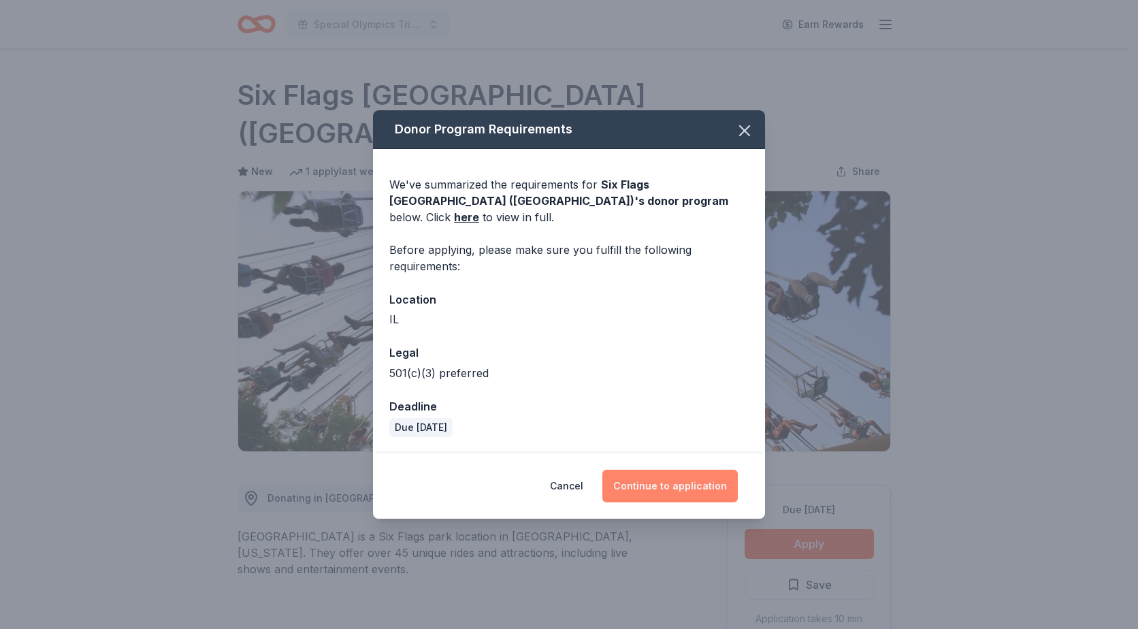
click at [630, 479] on button "Continue to application" at bounding box center [669, 486] width 135 height 33
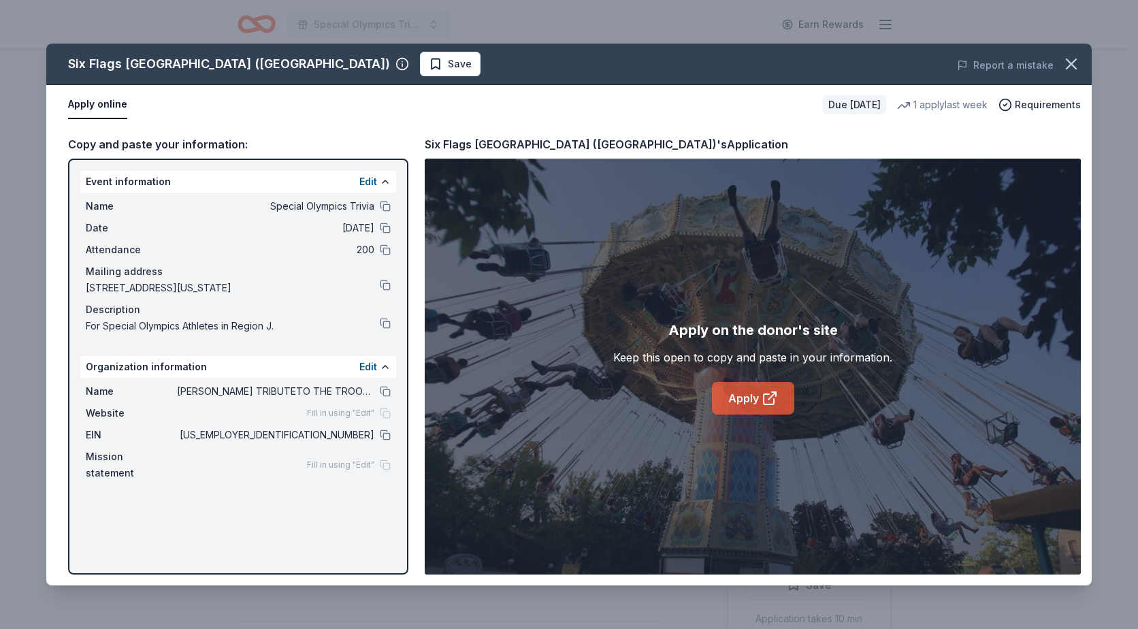
click at [743, 400] on link "Apply" at bounding box center [753, 398] width 82 height 33
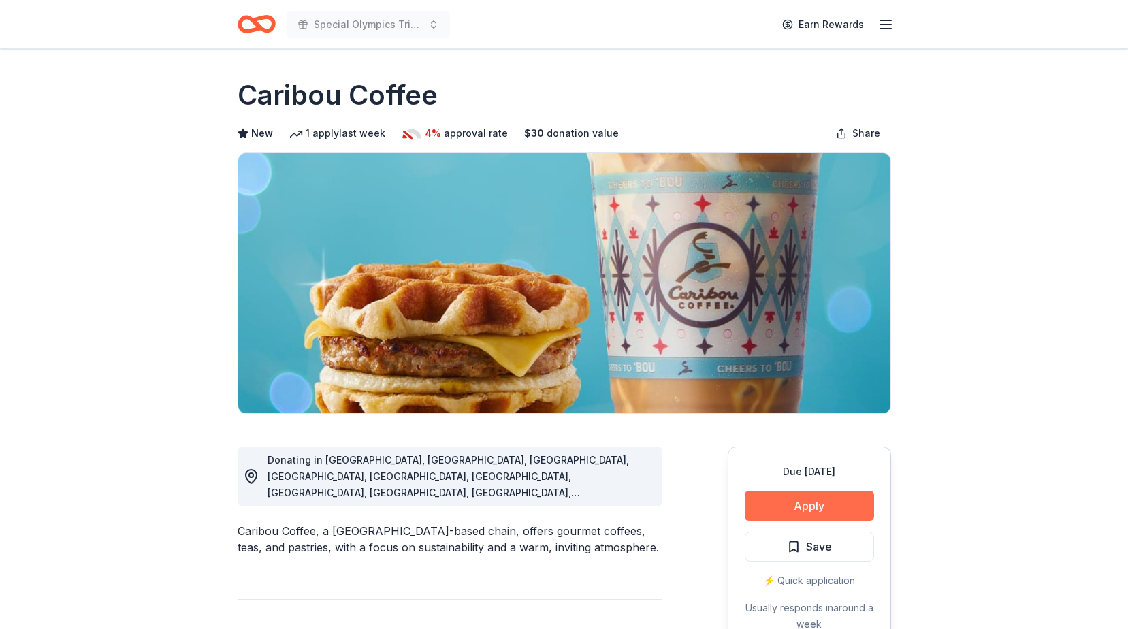
click at [760, 510] on button "Apply" at bounding box center [809, 506] width 129 height 30
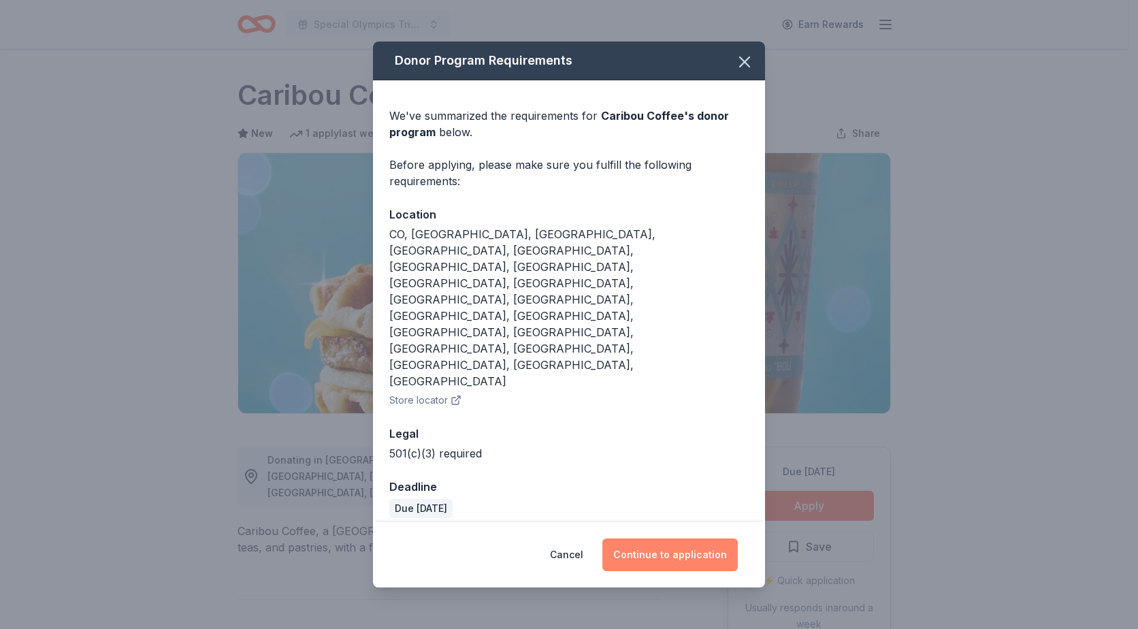
click at [637, 539] on button "Continue to application" at bounding box center [669, 555] width 135 height 33
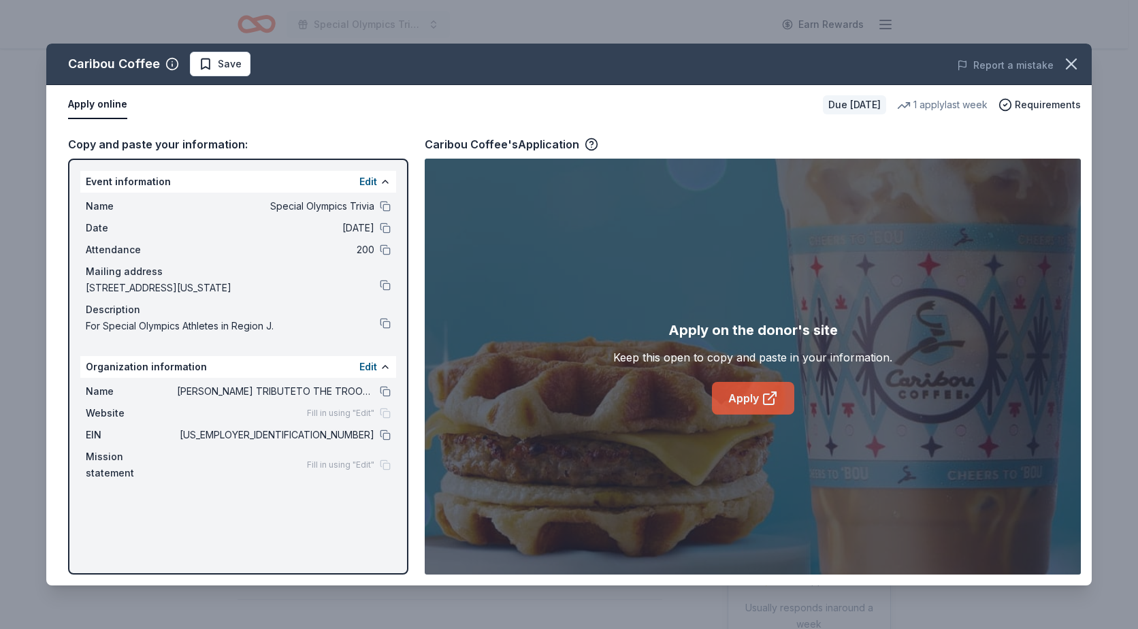
click at [745, 408] on link "Apply" at bounding box center [753, 398] width 82 height 33
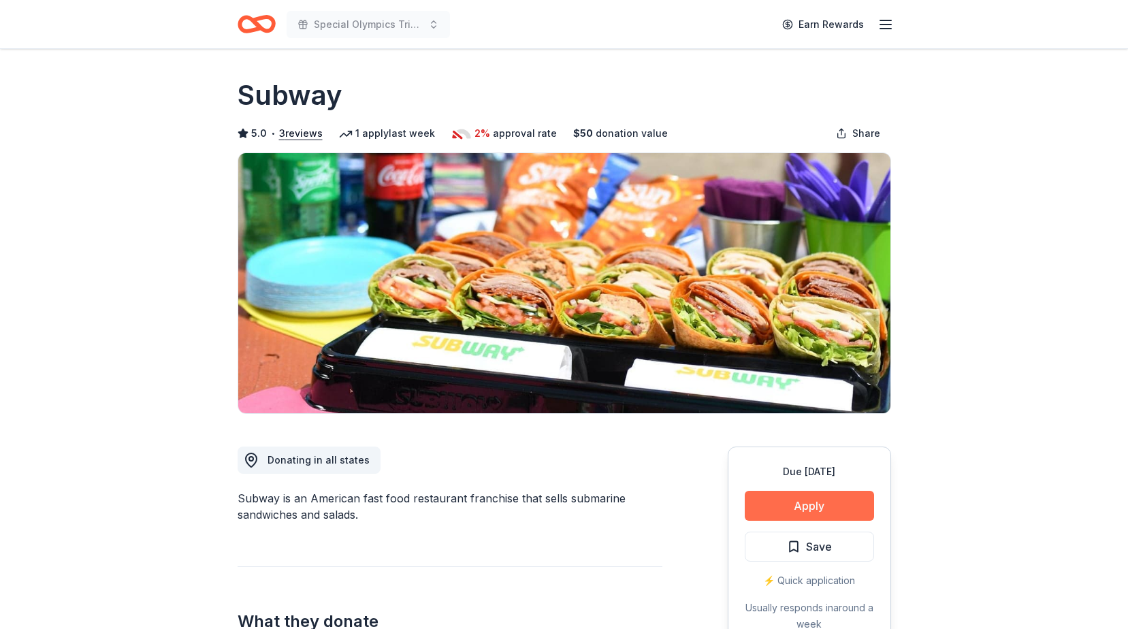
click at [766, 494] on button "Apply" at bounding box center [809, 506] width 129 height 30
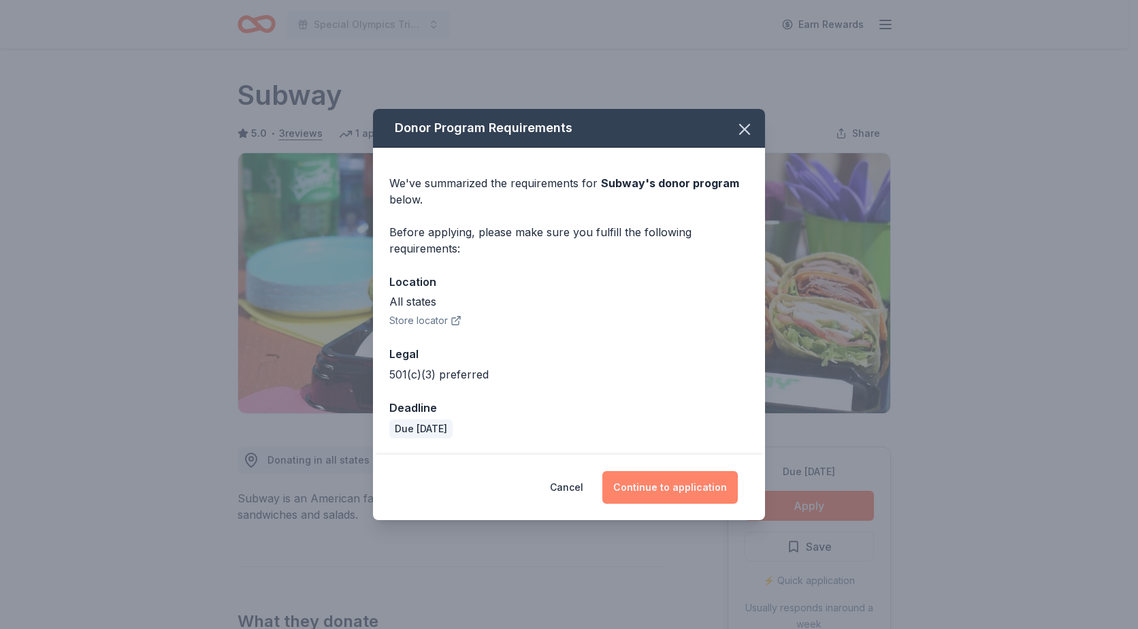
click at [632, 486] on button "Continue to application" at bounding box center [669, 487] width 135 height 33
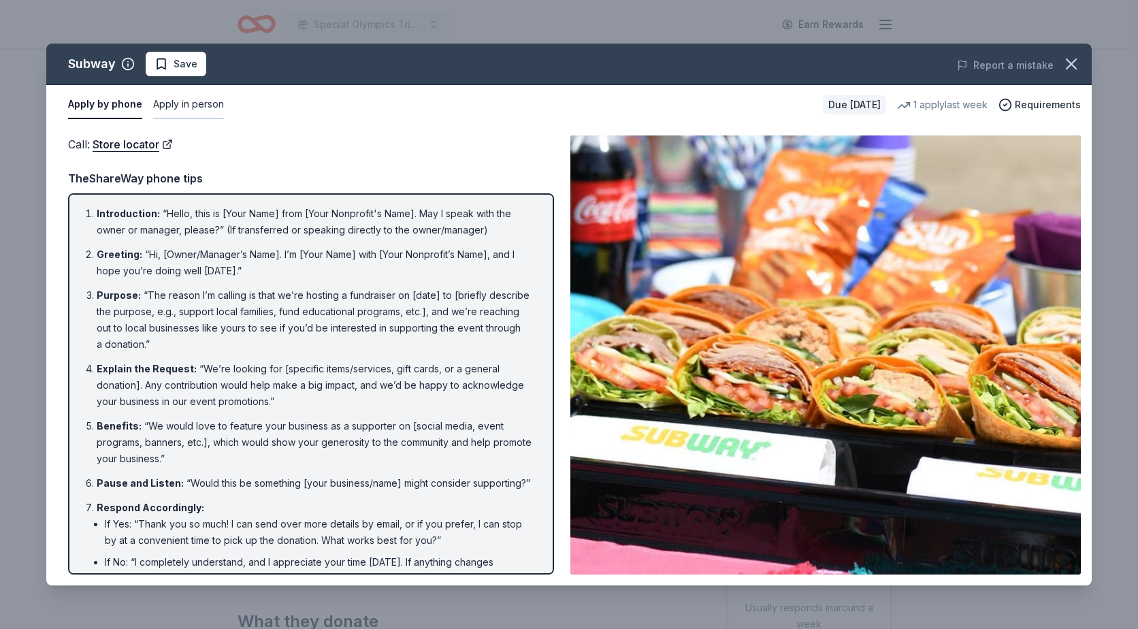
click at [179, 103] on button "Apply in person" at bounding box center [188, 105] width 71 height 29
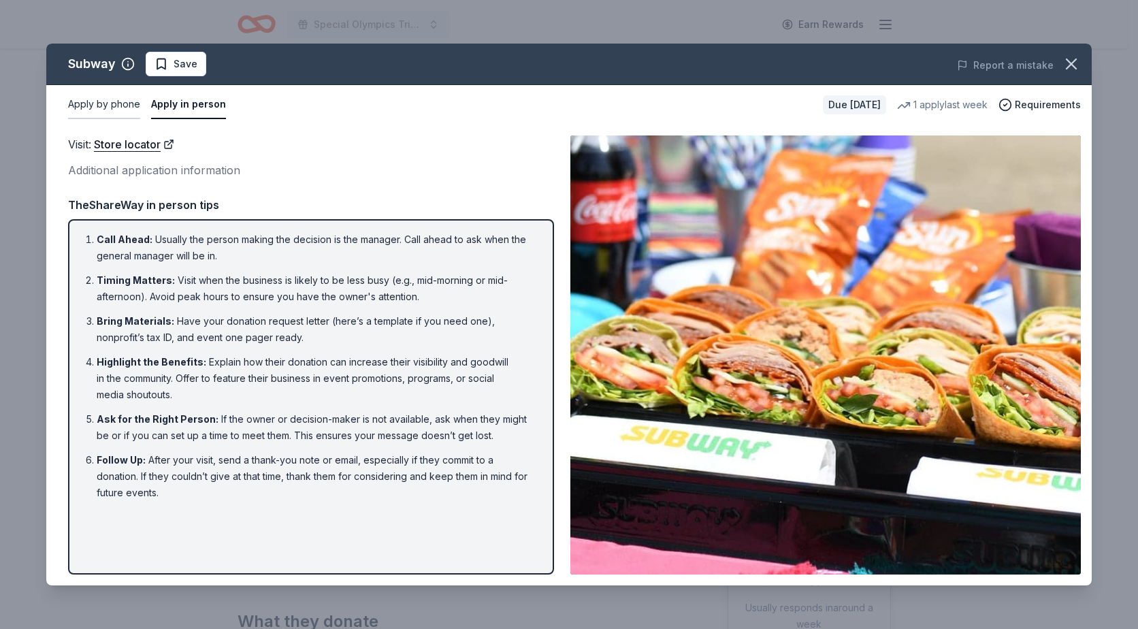
click at [114, 101] on button "Apply by phone" at bounding box center [104, 105] width 72 height 29
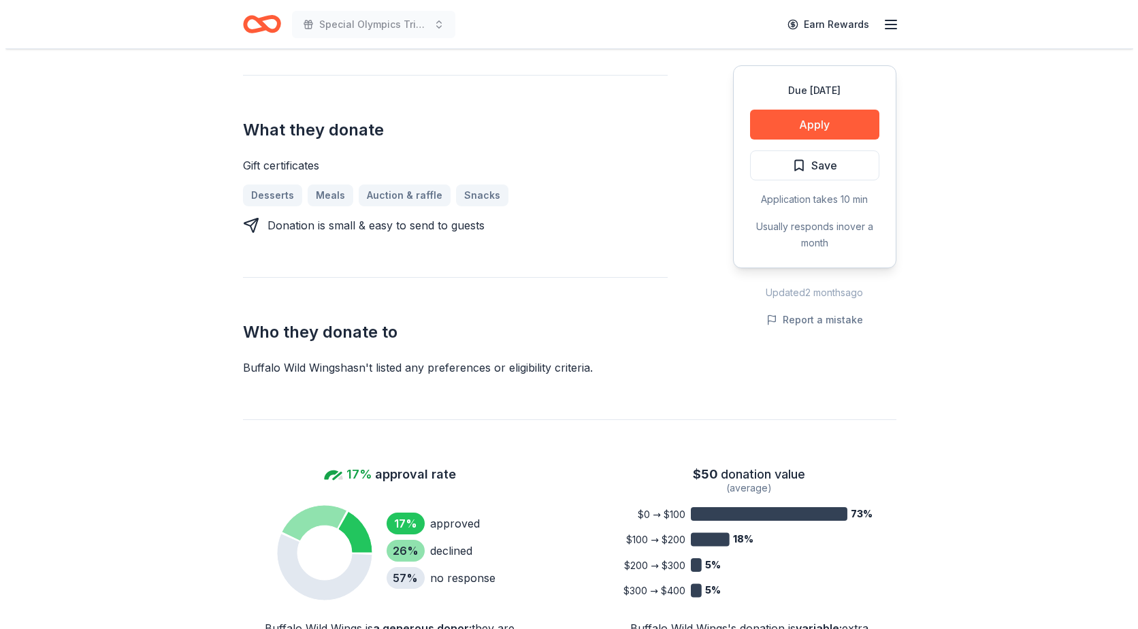
scroll to position [497, 0]
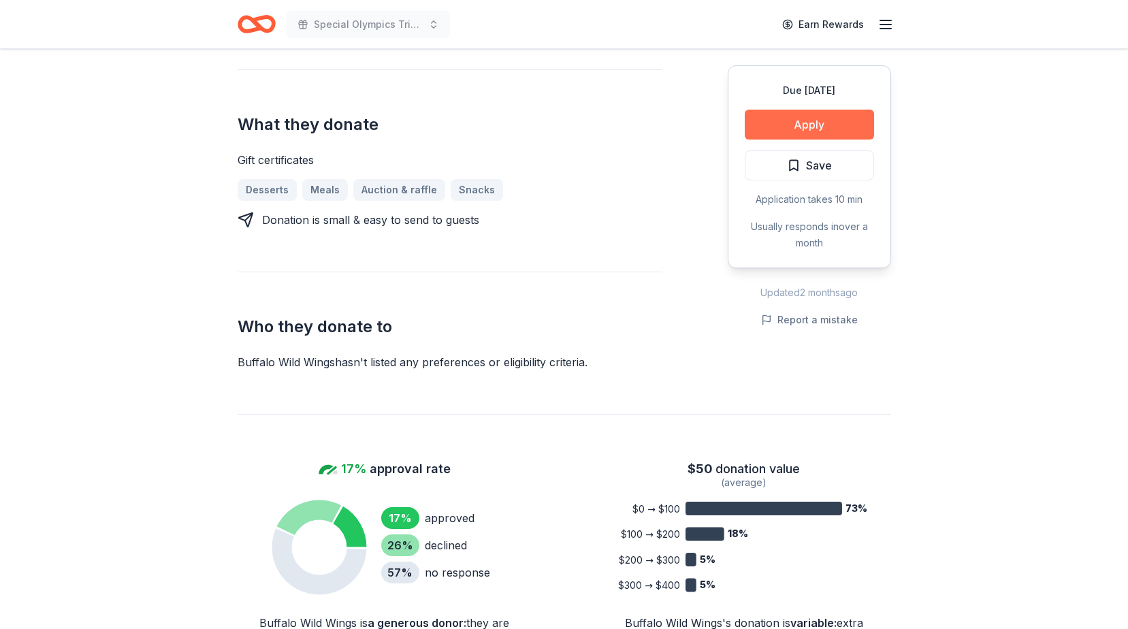
click at [808, 127] on button "Apply" at bounding box center [809, 125] width 129 height 30
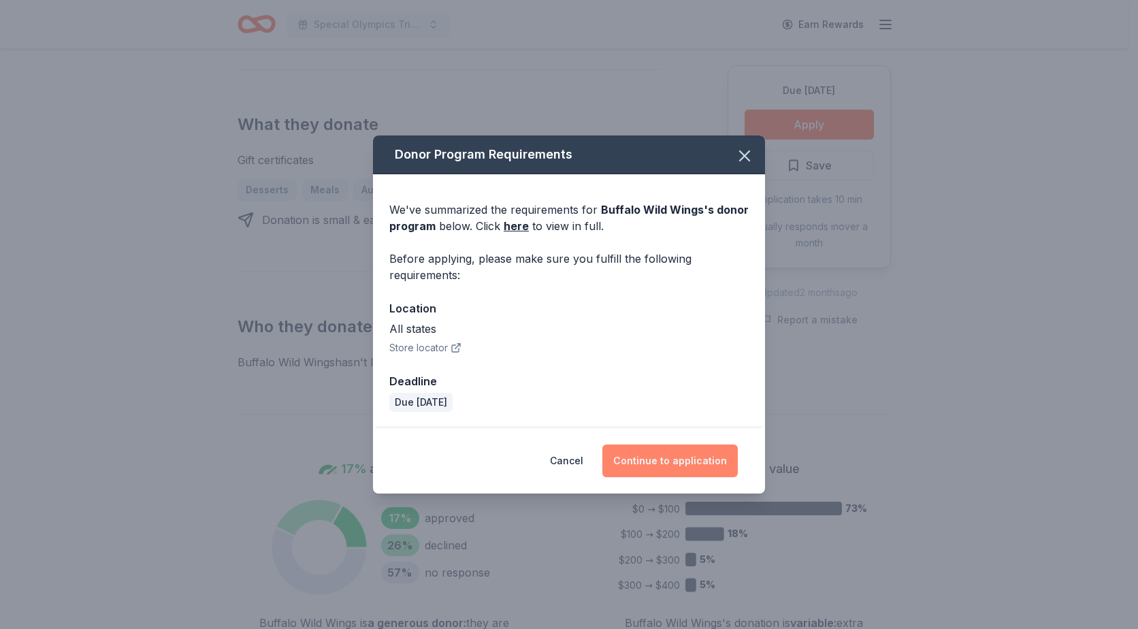
click at [678, 459] on button "Continue to application" at bounding box center [669, 461] width 135 height 33
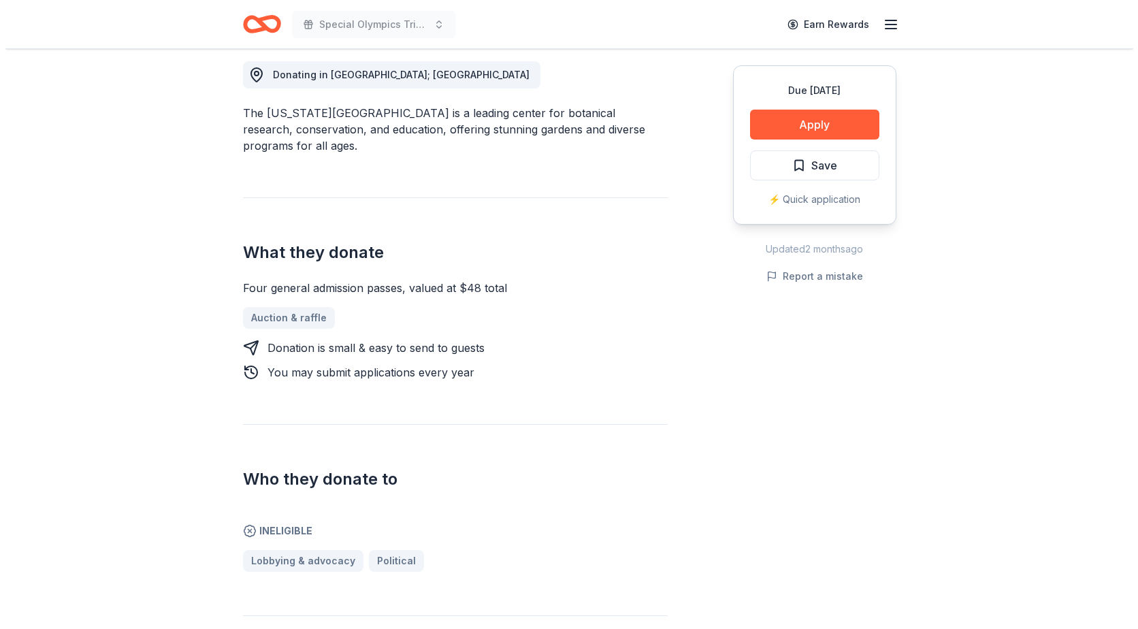
scroll to position [390, 0]
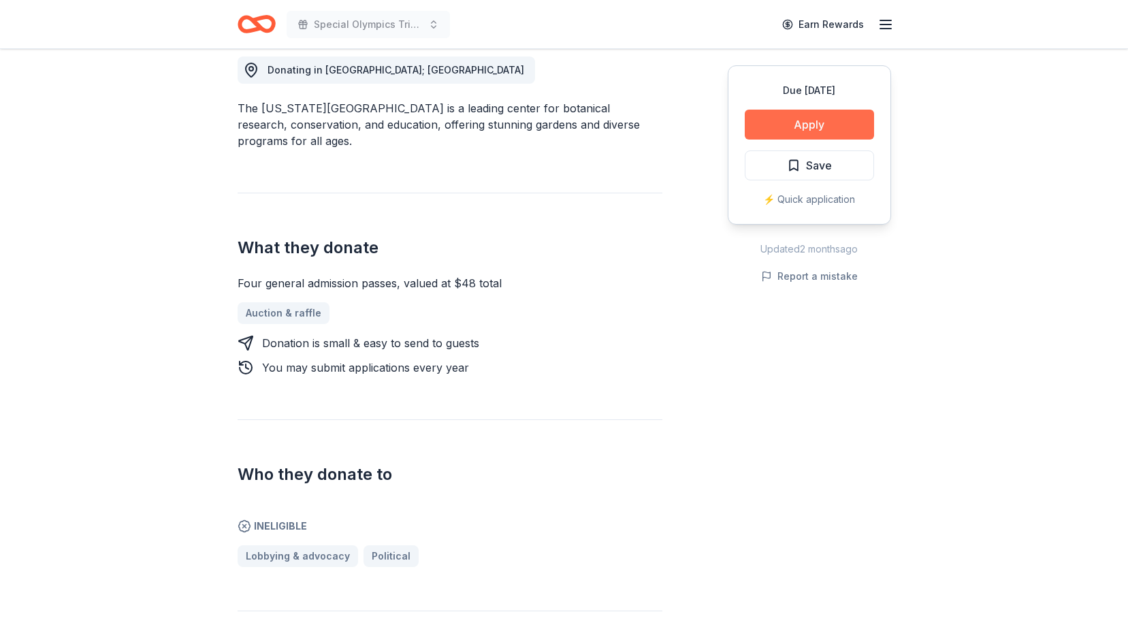
click at [781, 123] on button "Apply" at bounding box center [809, 125] width 129 height 30
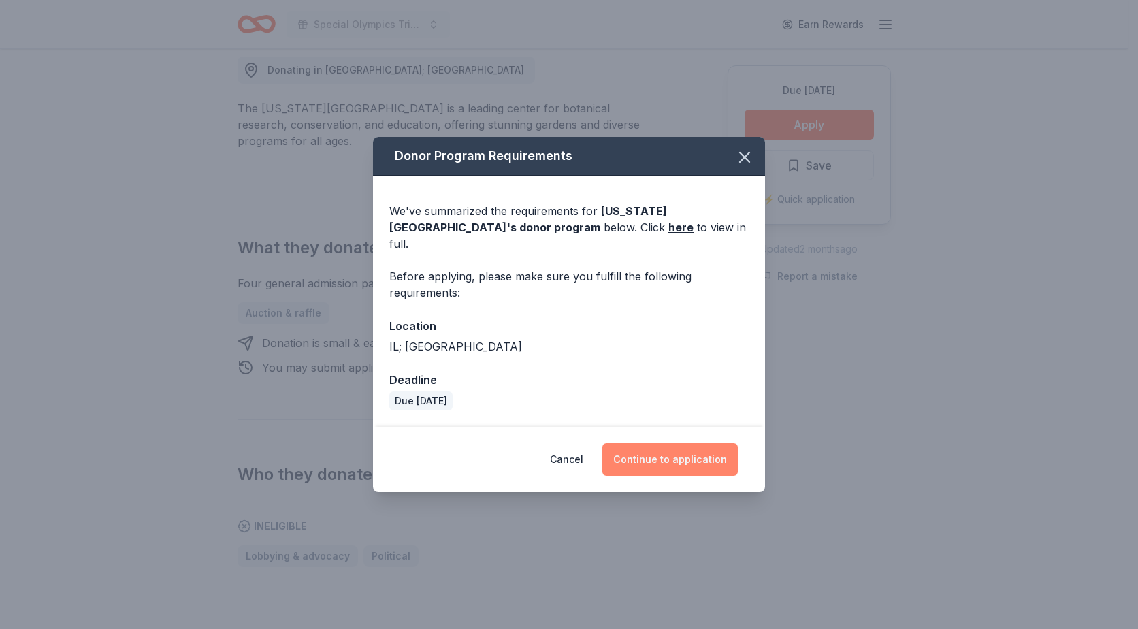
click at [649, 455] on button "Continue to application" at bounding box center [669, 459] width 135 height 33
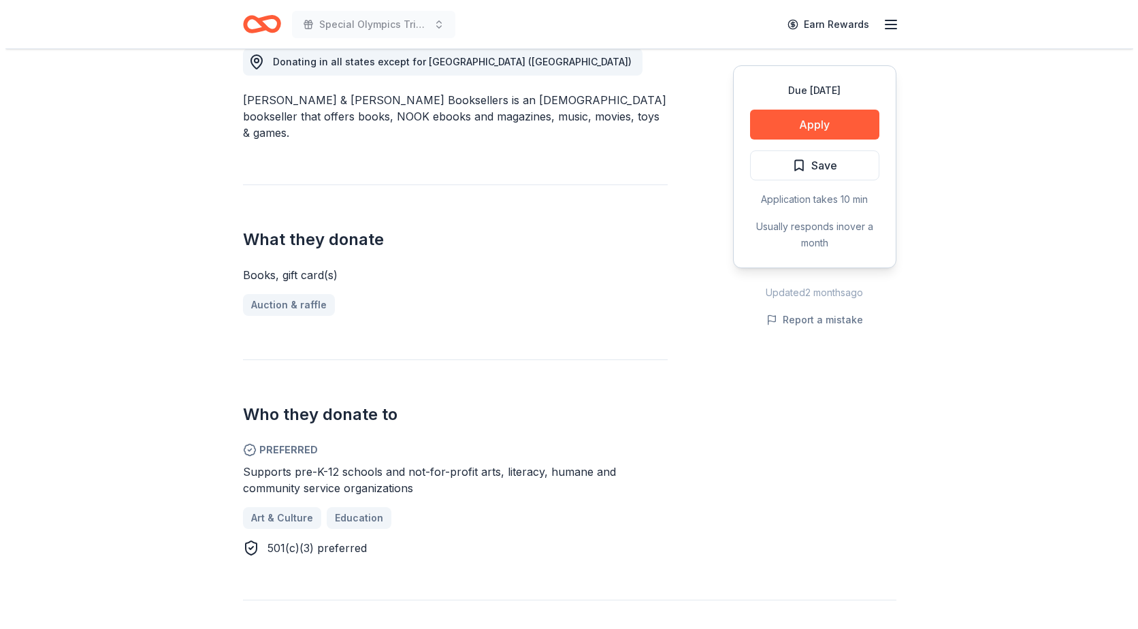
scroll to position [400, 0]
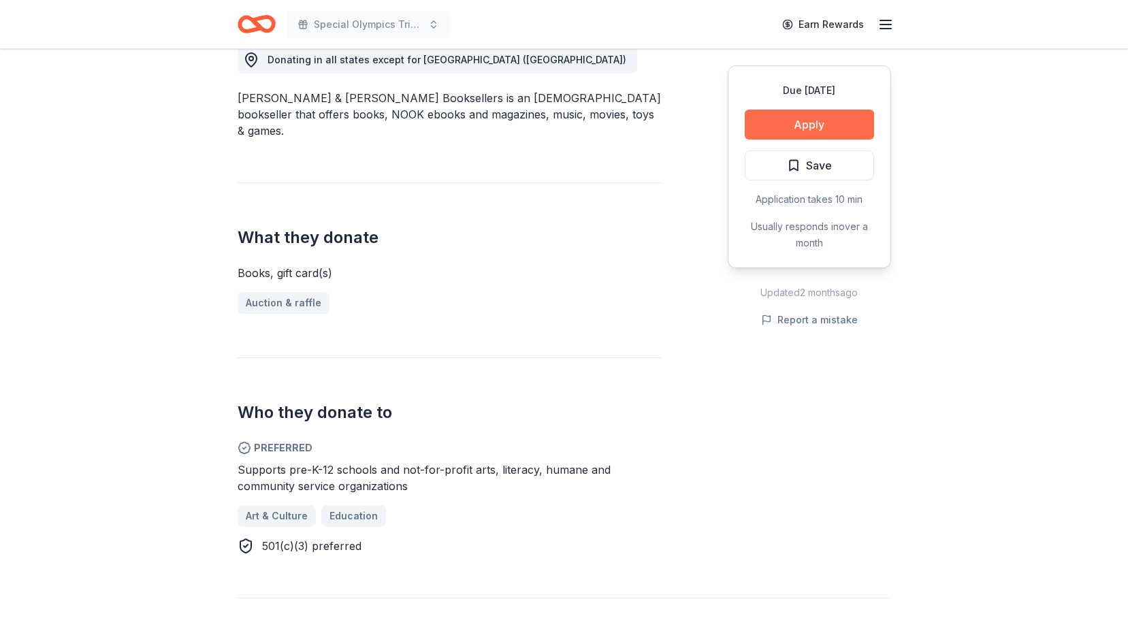
click at [750, 110] on button "Apply" at bounding box center [809, 125] width 129 height 30
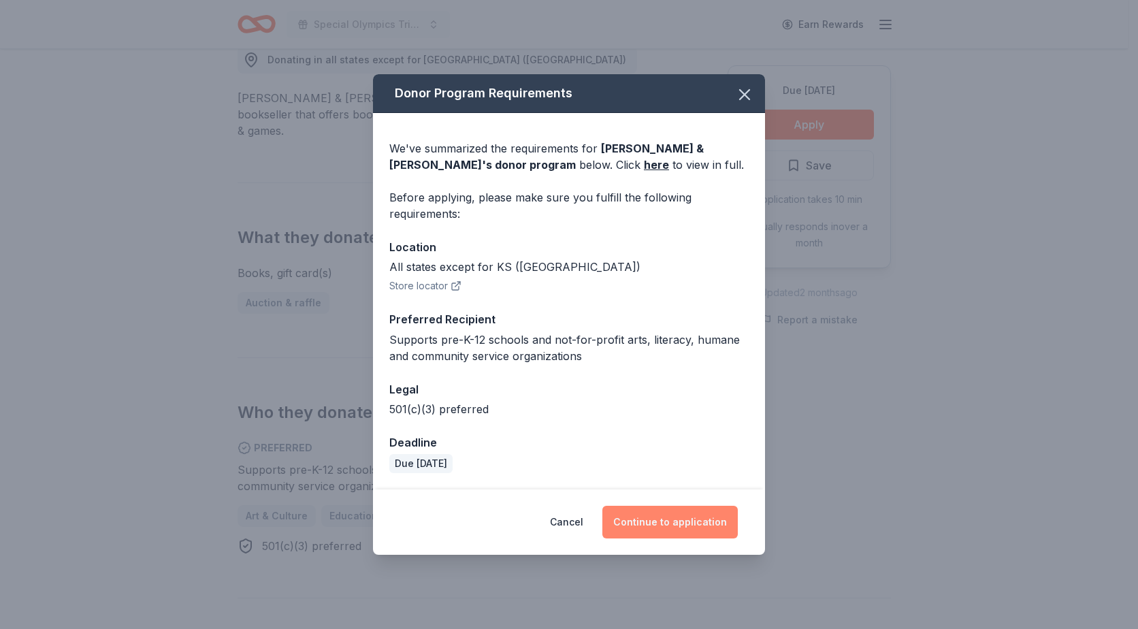
click at [654, 516] on button "Continue to application" at bounding box center [669, 522] width 135 height 33
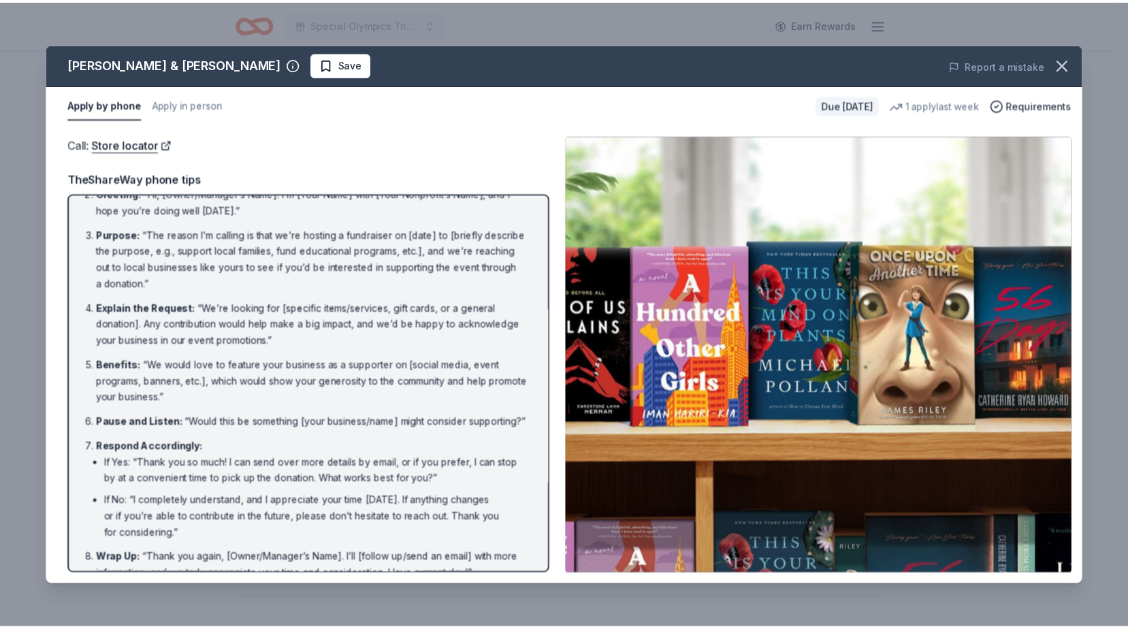
scroll to position [0, 0]
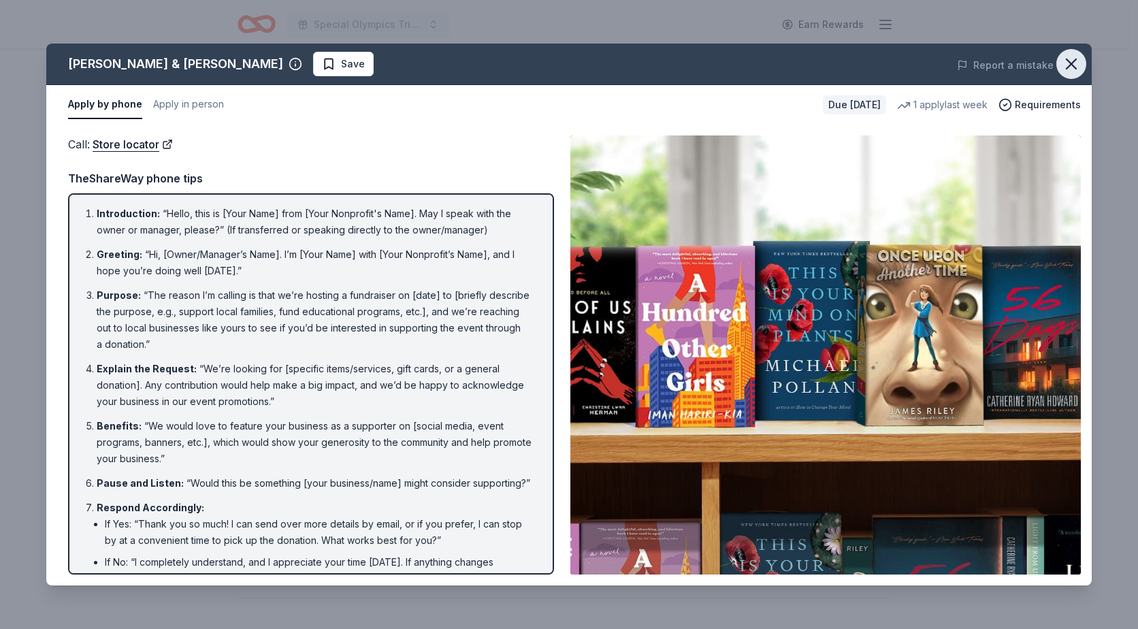
click at [1073, 66] on icon "button" at bounding box center [1072, 64] width 10 height 10
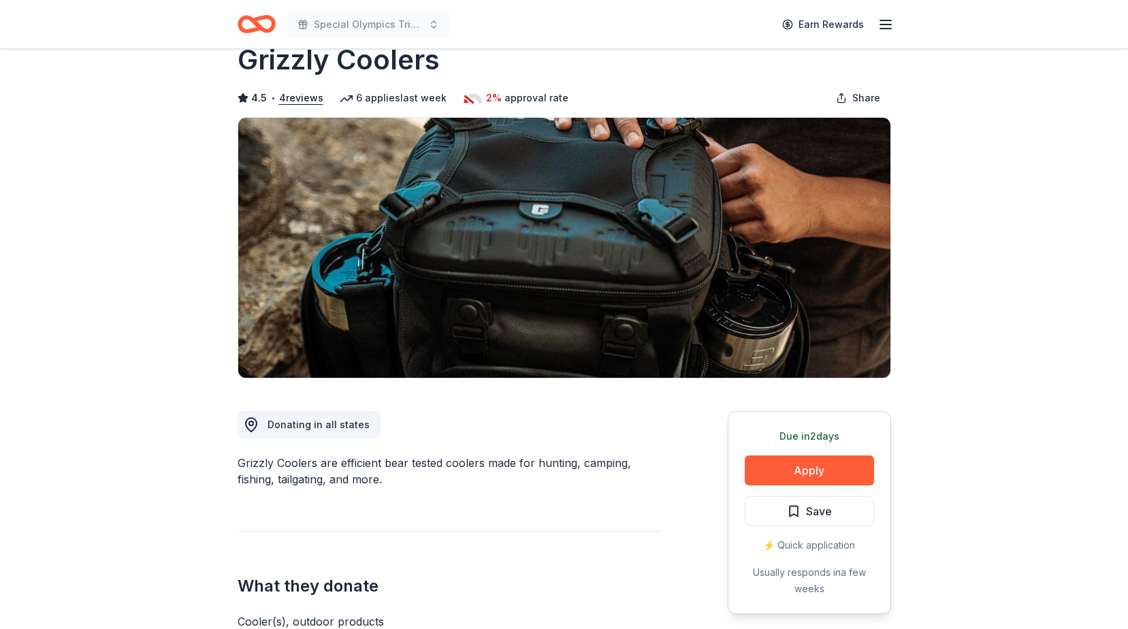
scroll to position [33, 0]
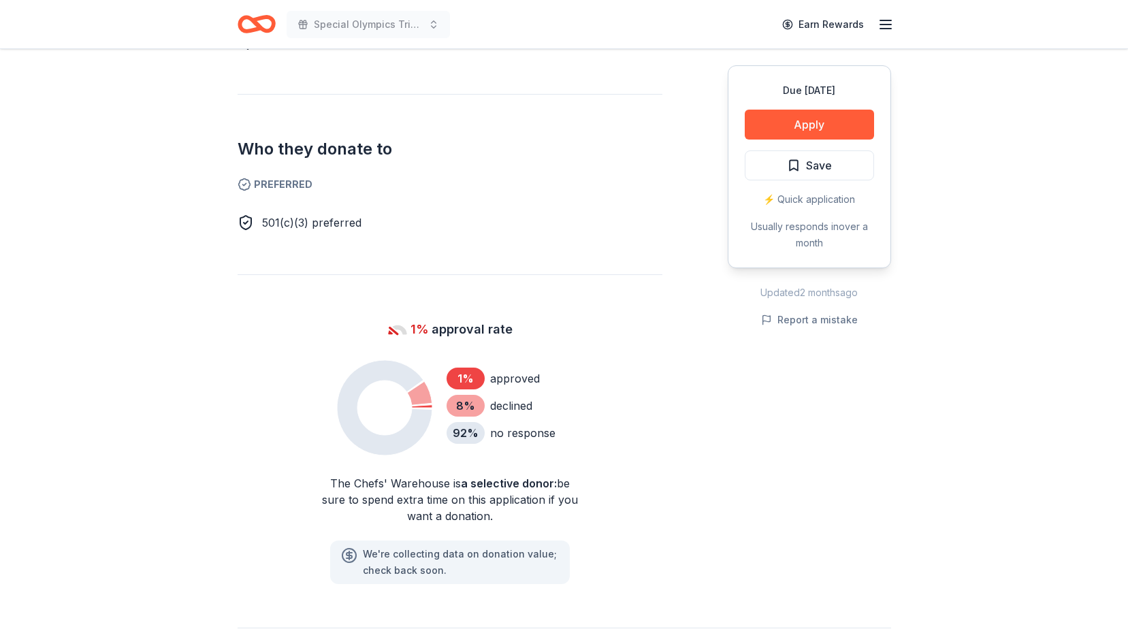
scroll to position [712, 0]
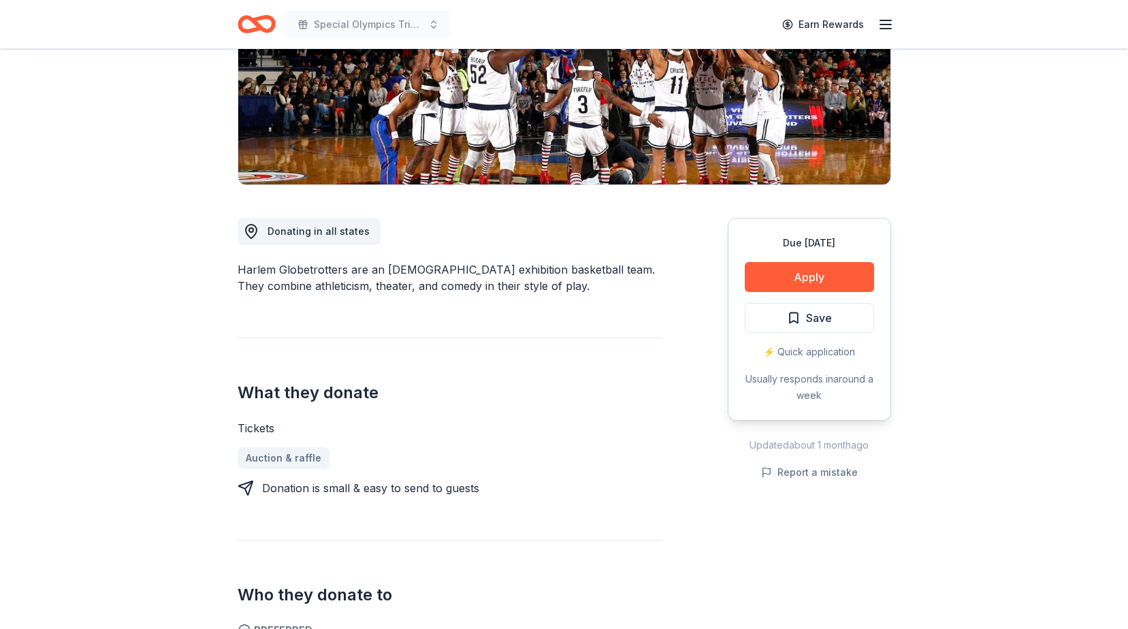
scroll to position [234, 0]
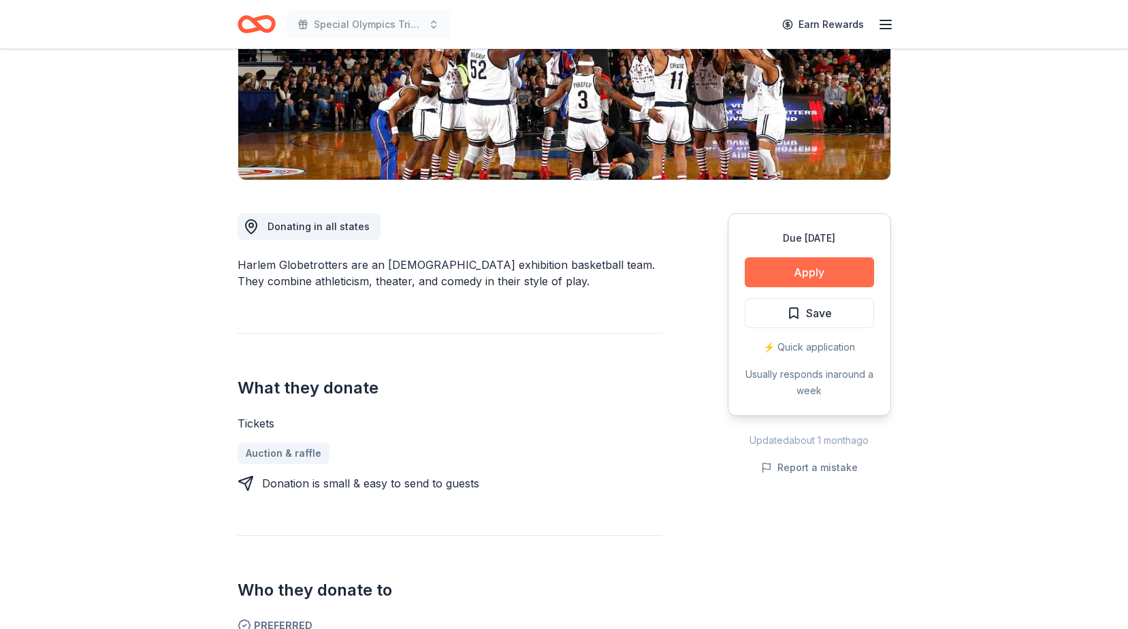
click at [818, 280] on button "Apply" at bounding box center [809, 272] width 129 height 30
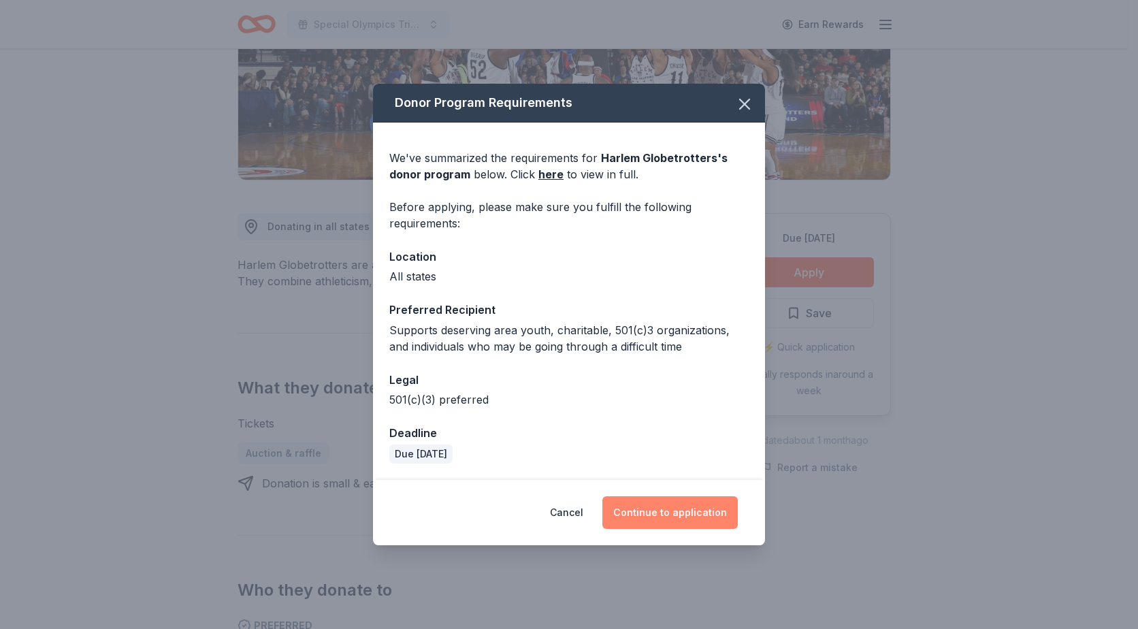
click at [665, 511] on button "Continue to application" at bounding box center [669, 512] width 135 height 33
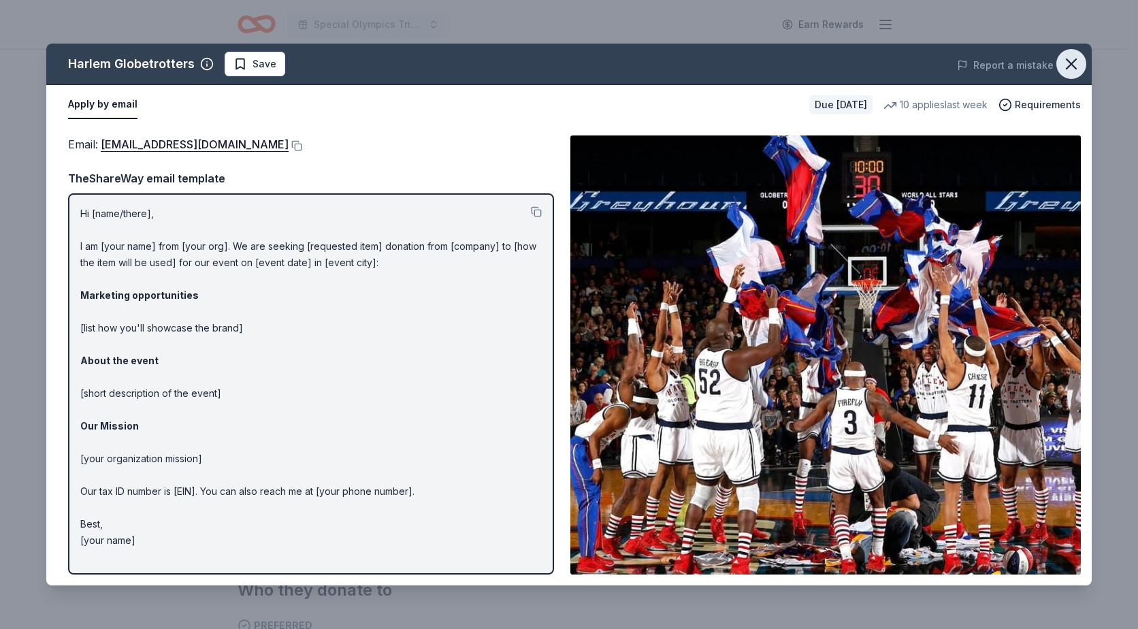
click at [1066, 61] on icon "button" at bounding box center [1071, 63] width 19 height 19
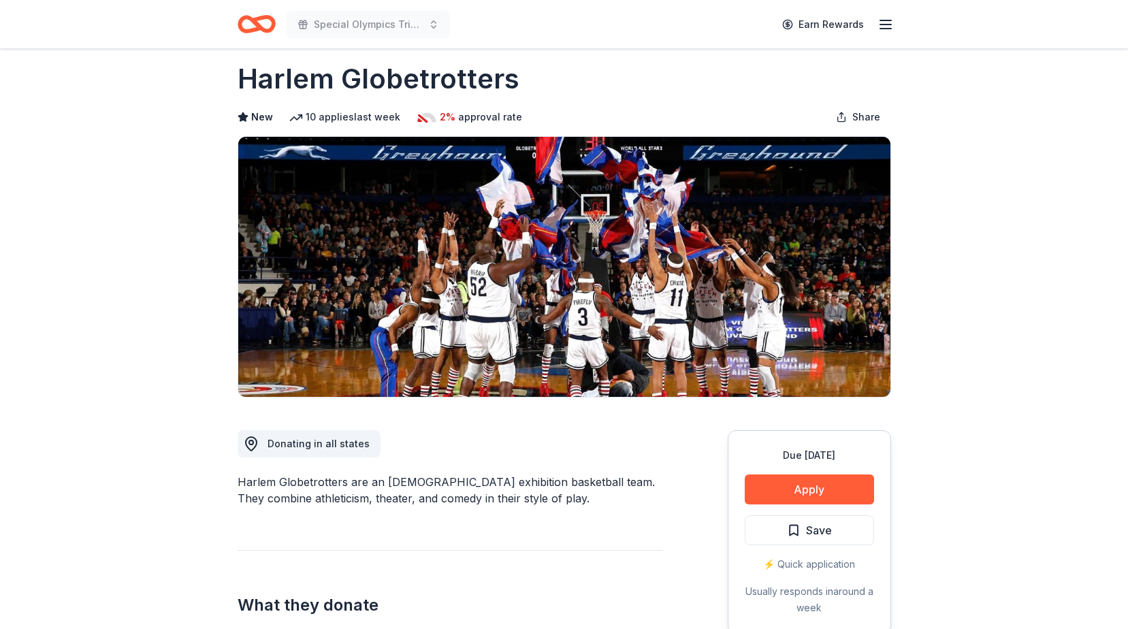
scroll to position [0, 0]
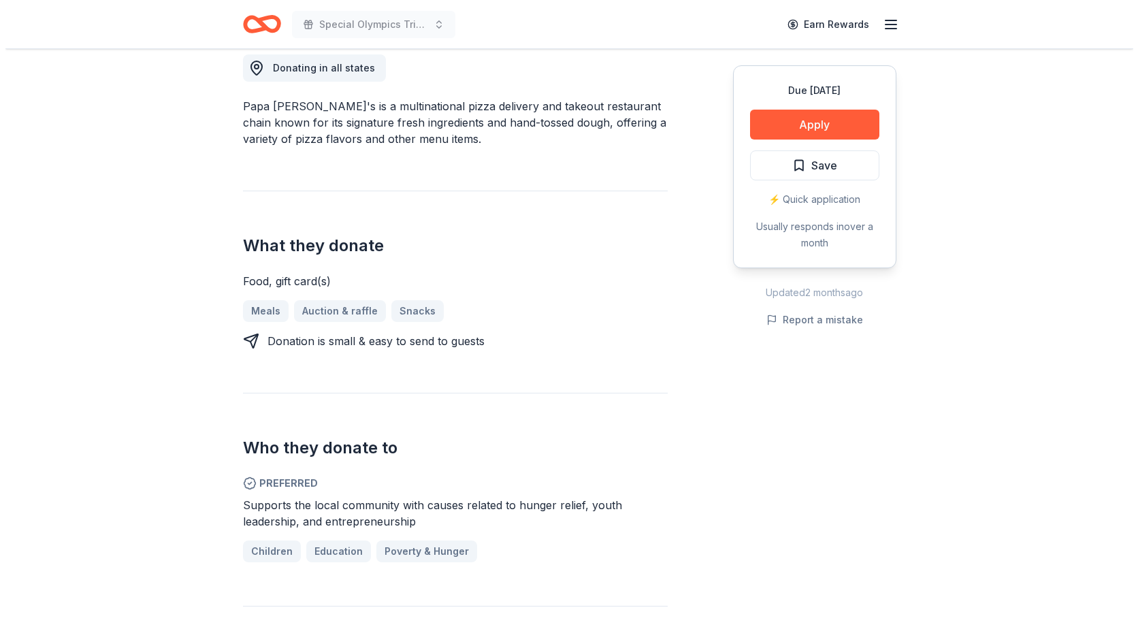
scroll to position [408, 0]
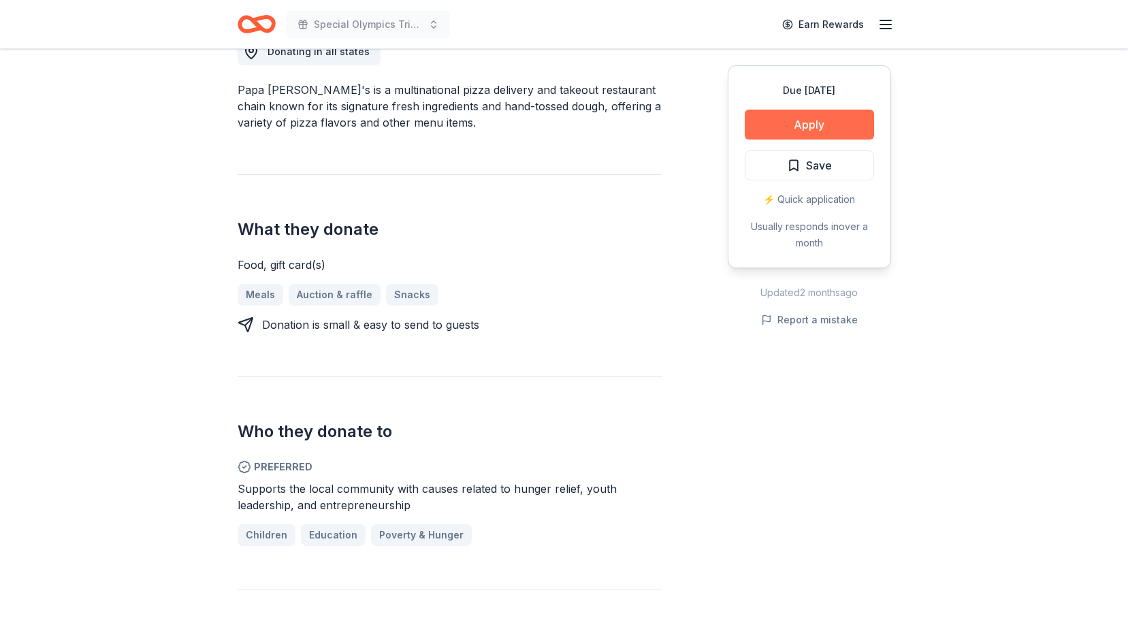
click at [818, 130] on button "Apply" at bounding box center [809, 125] width 129 height 30
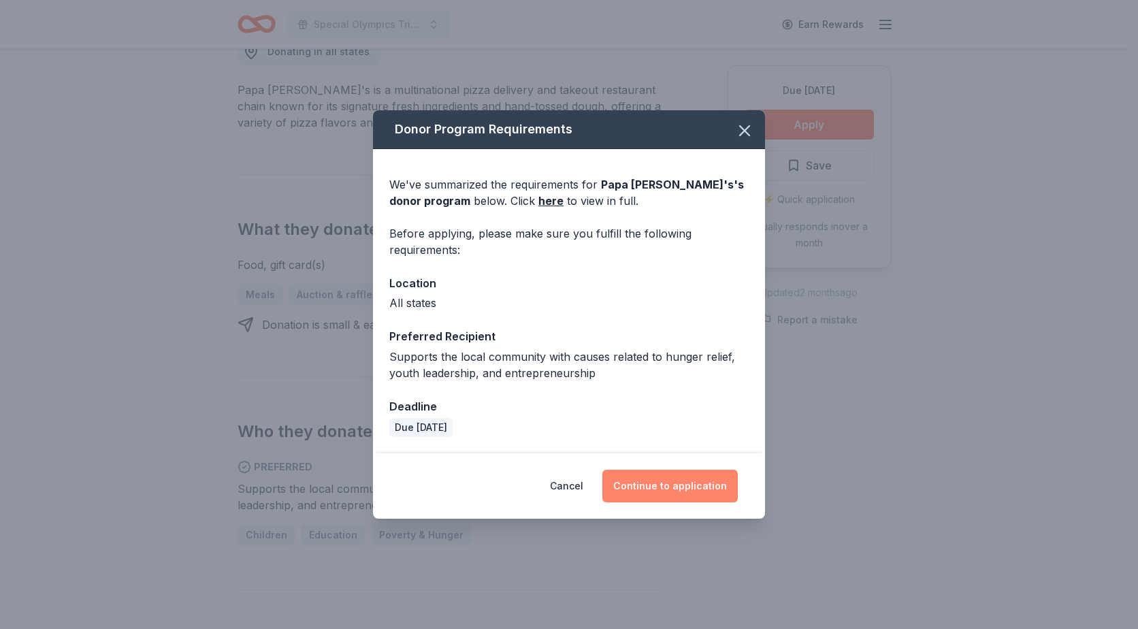
click at [648, 482] on button "Continue to application" at bounding box center [669, 486] width 135 height 33
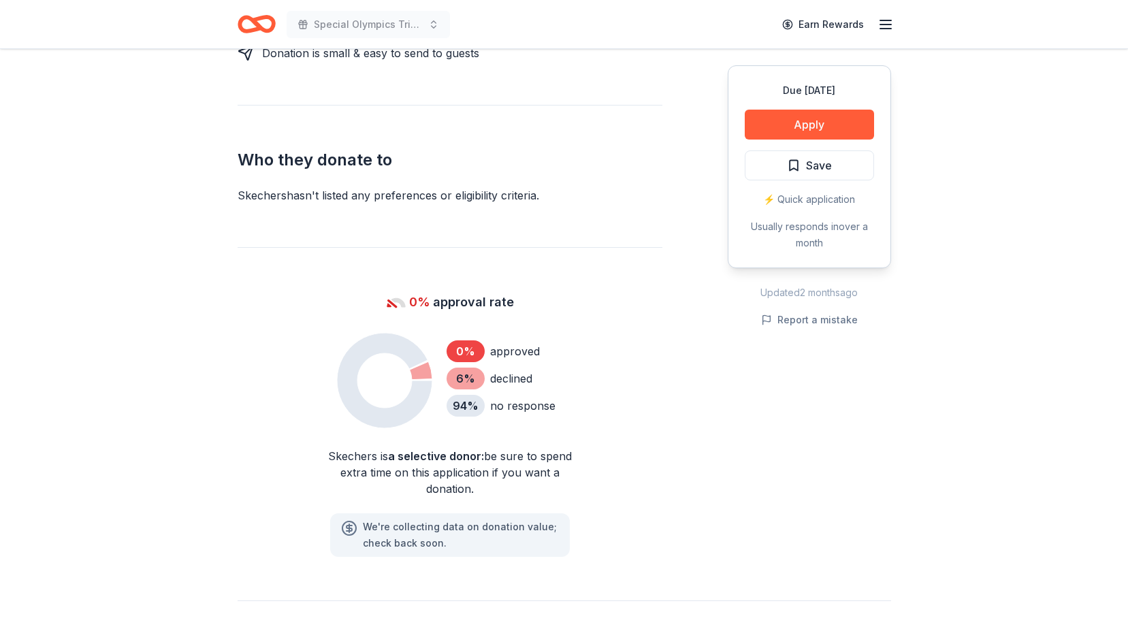
scroll to position [671, 0]
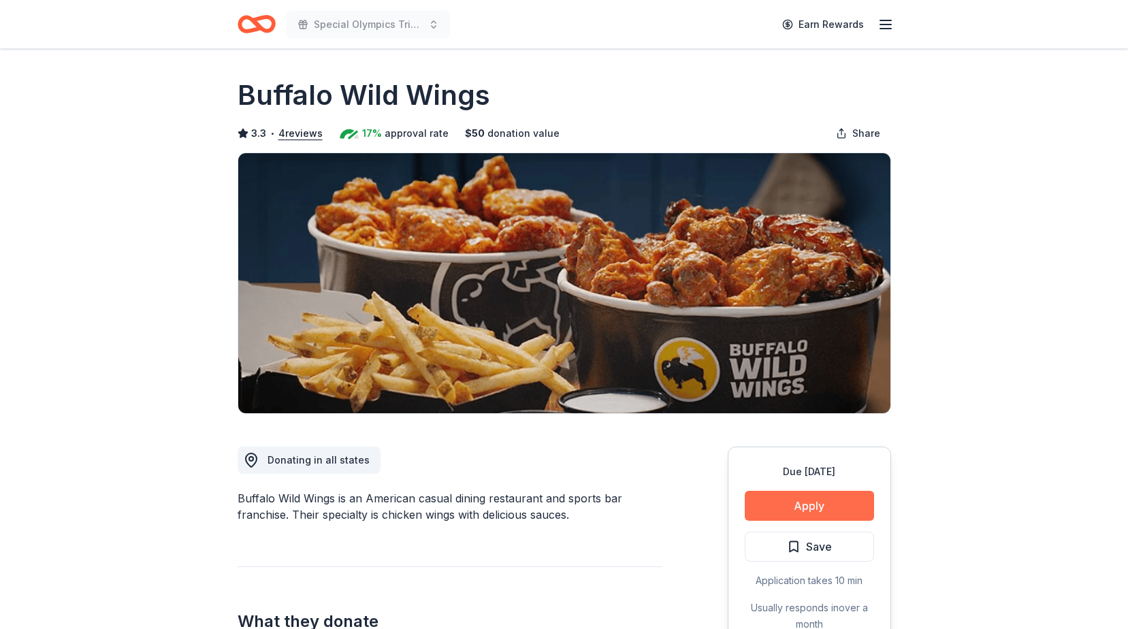
click at [794, 505] on button "Apply" at bounding box center [809, 506] width 129 height 30
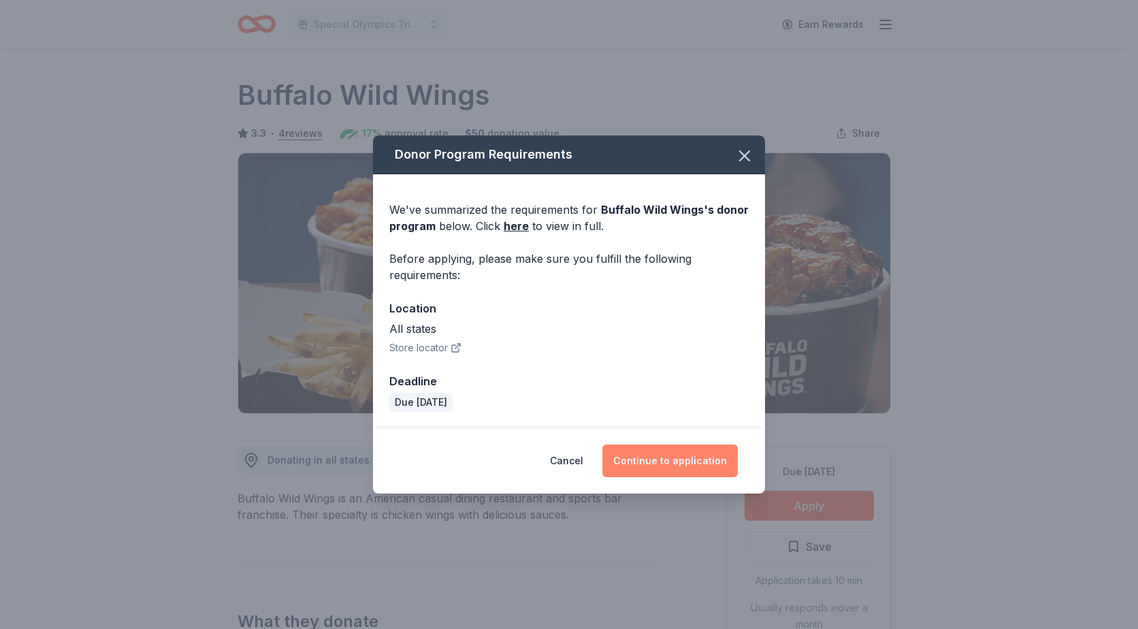
click at [645, 451] on button "Continue to application" at bounding box center [669, 461] width 135 height 33
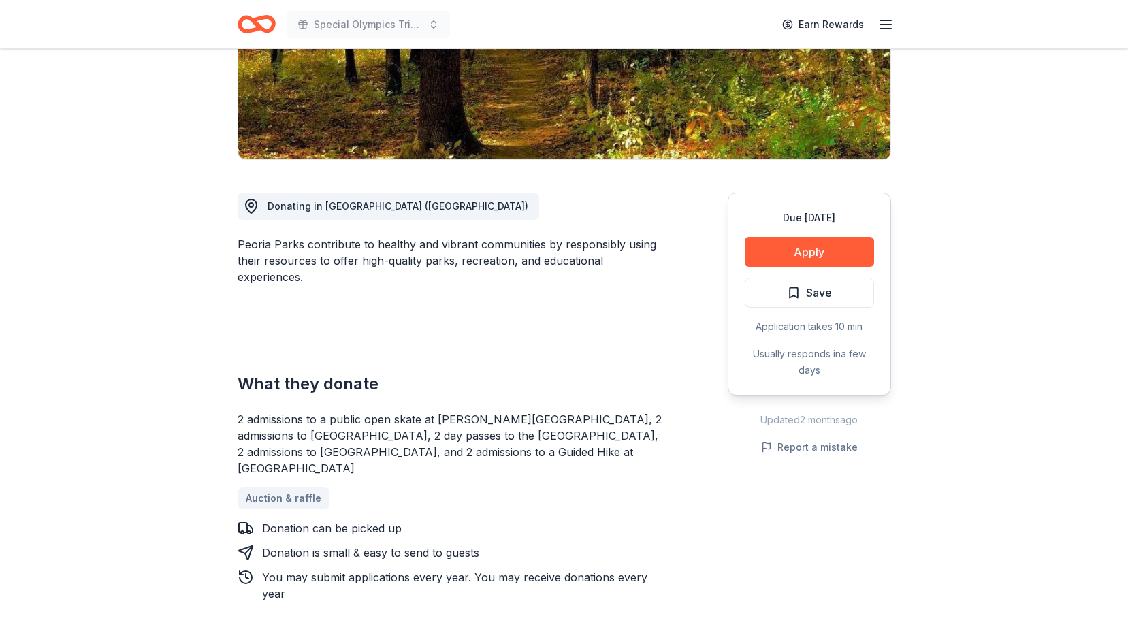
scroll to position [246, 0]
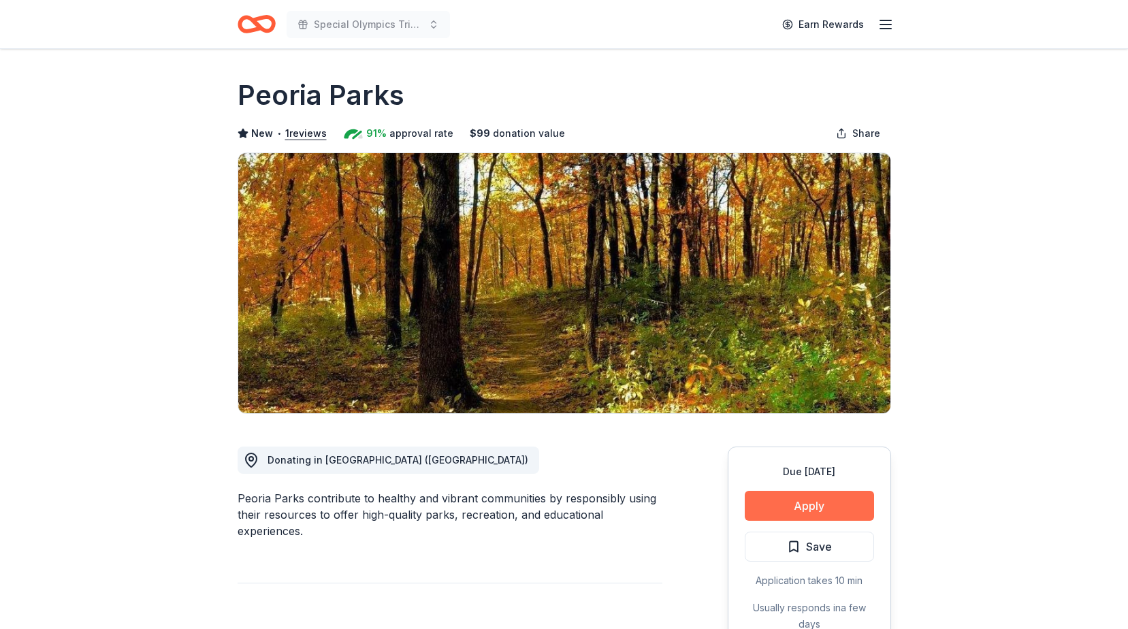
click at [788, 510] on button "Apply" at bounding box center [809, 506] width 129 height 30
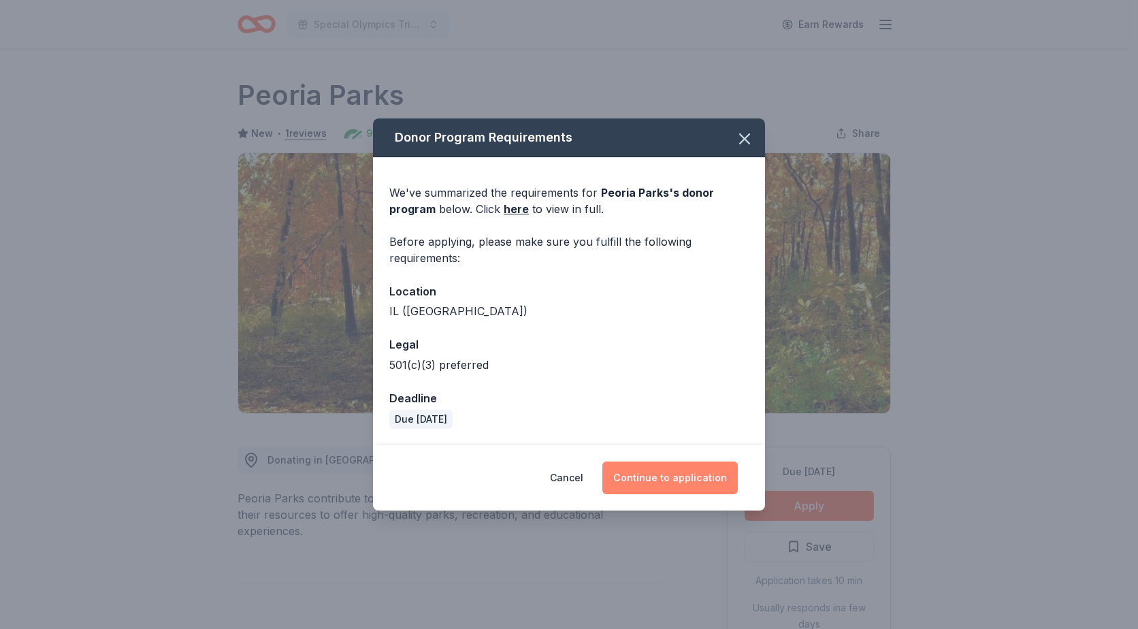
click at [652, 477] on button "Continue to application" at bounding box center [669, 478] width 135 height 33
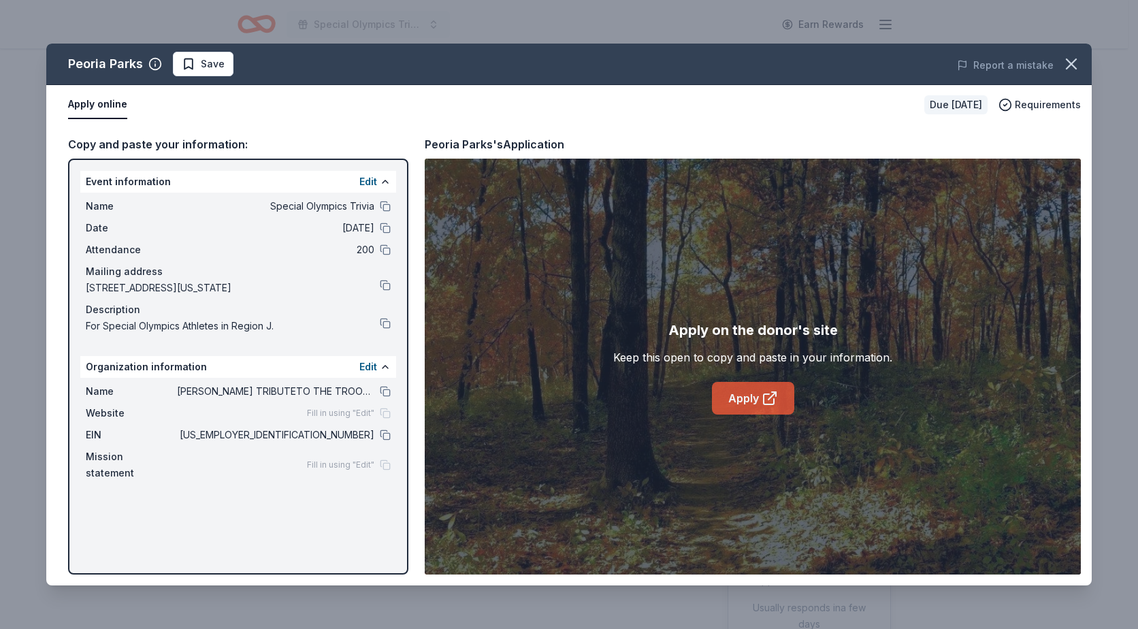
click at [727, 395] on link "Apply" at bounding box center [753, 398] width 82 height 33
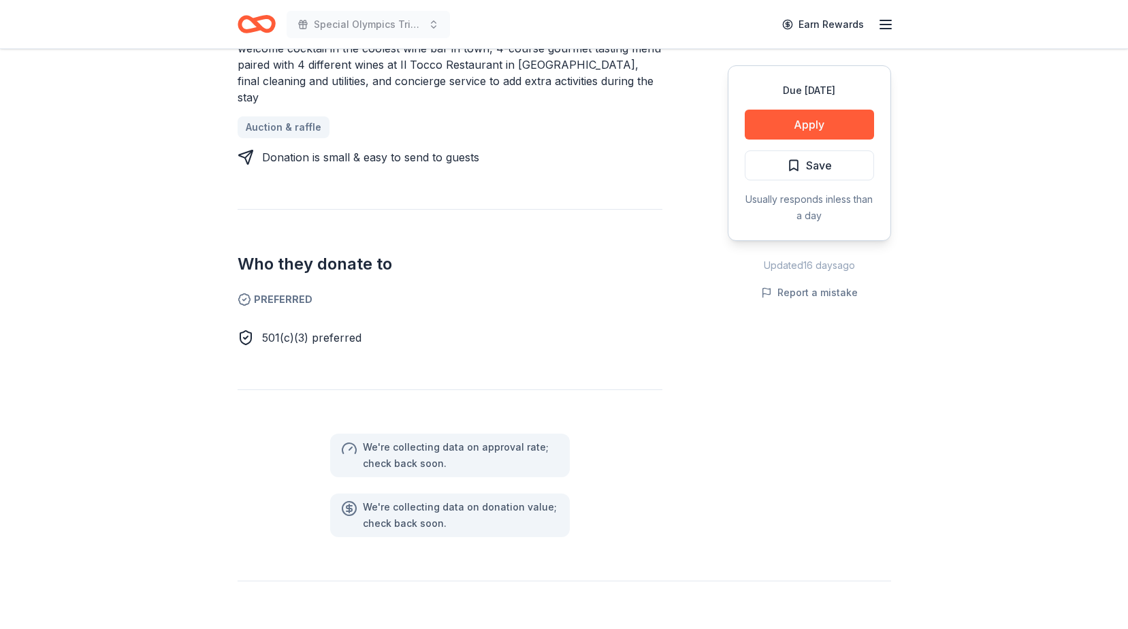
scroll to position [678, 0]
